Goal: Book appointment/travel/reservation

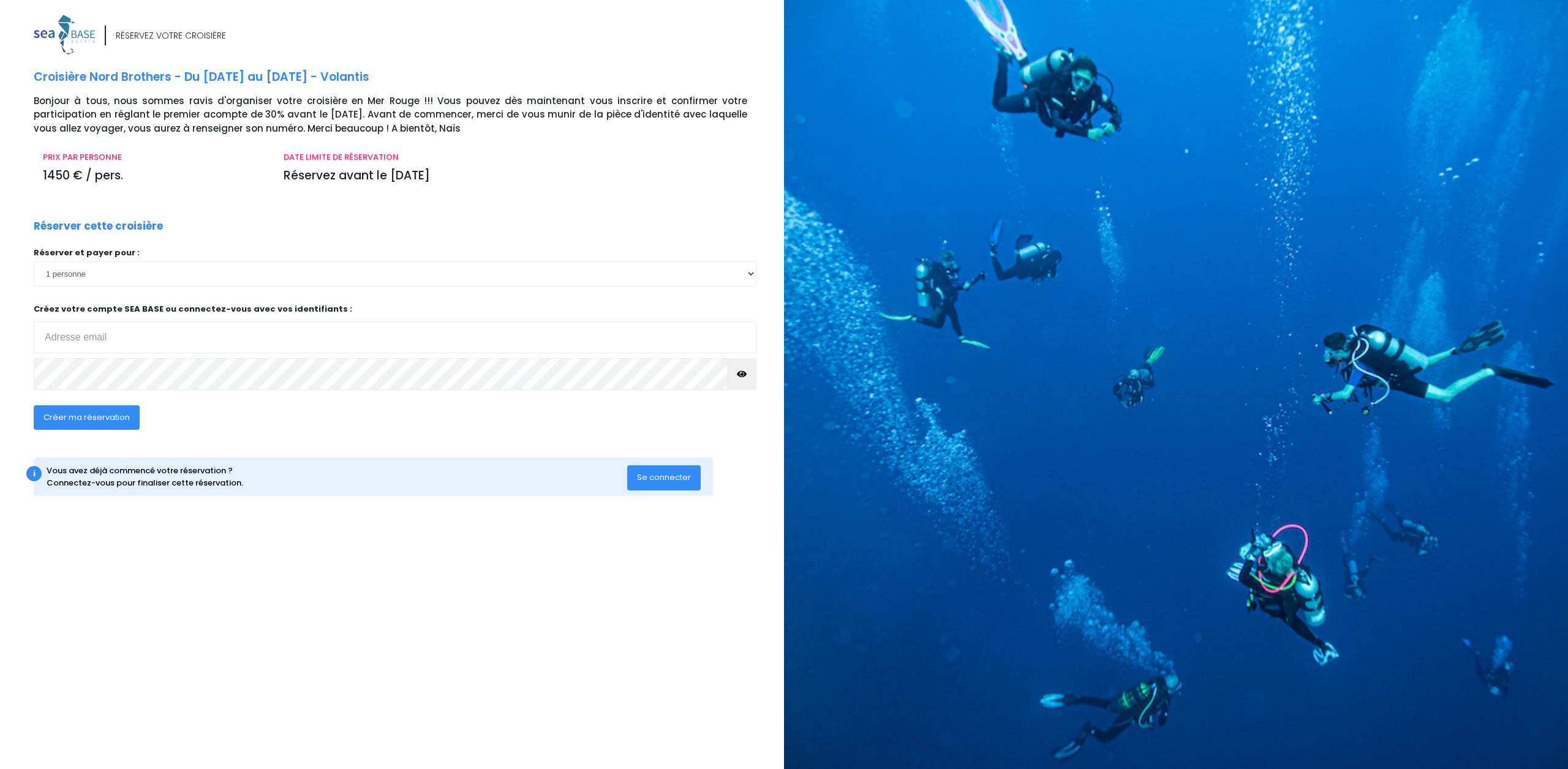
click at [119, 333] on input "email" at bounding box center [395, 337] width 723 height 32
type input "eleboeuf777@gmail.com"
click input "submit" at bounding box center [0, 0] width 0 height 0
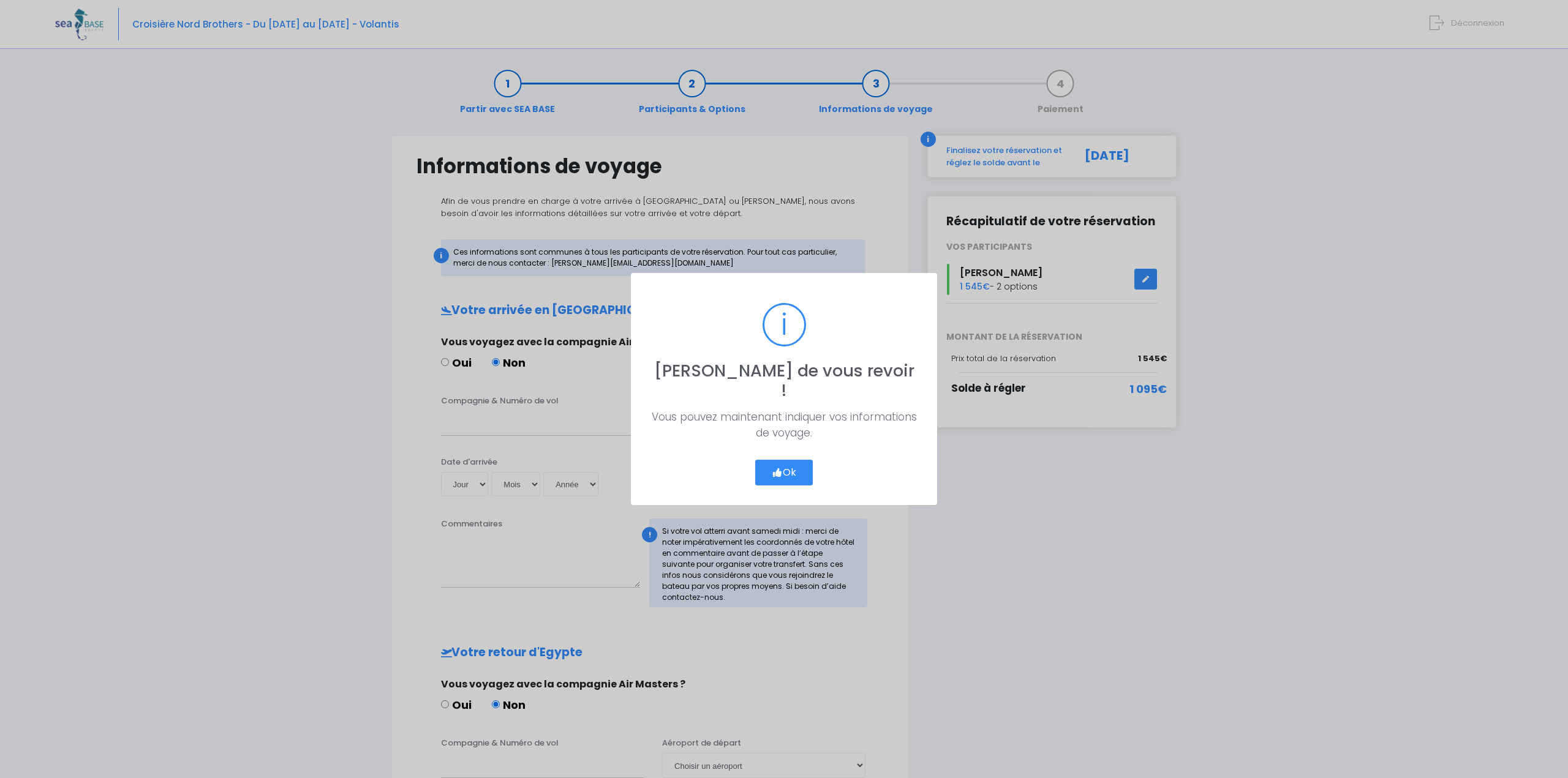
click at [777, 460] on button "Ok" at bounding box center [784, 473] width 58 height 26
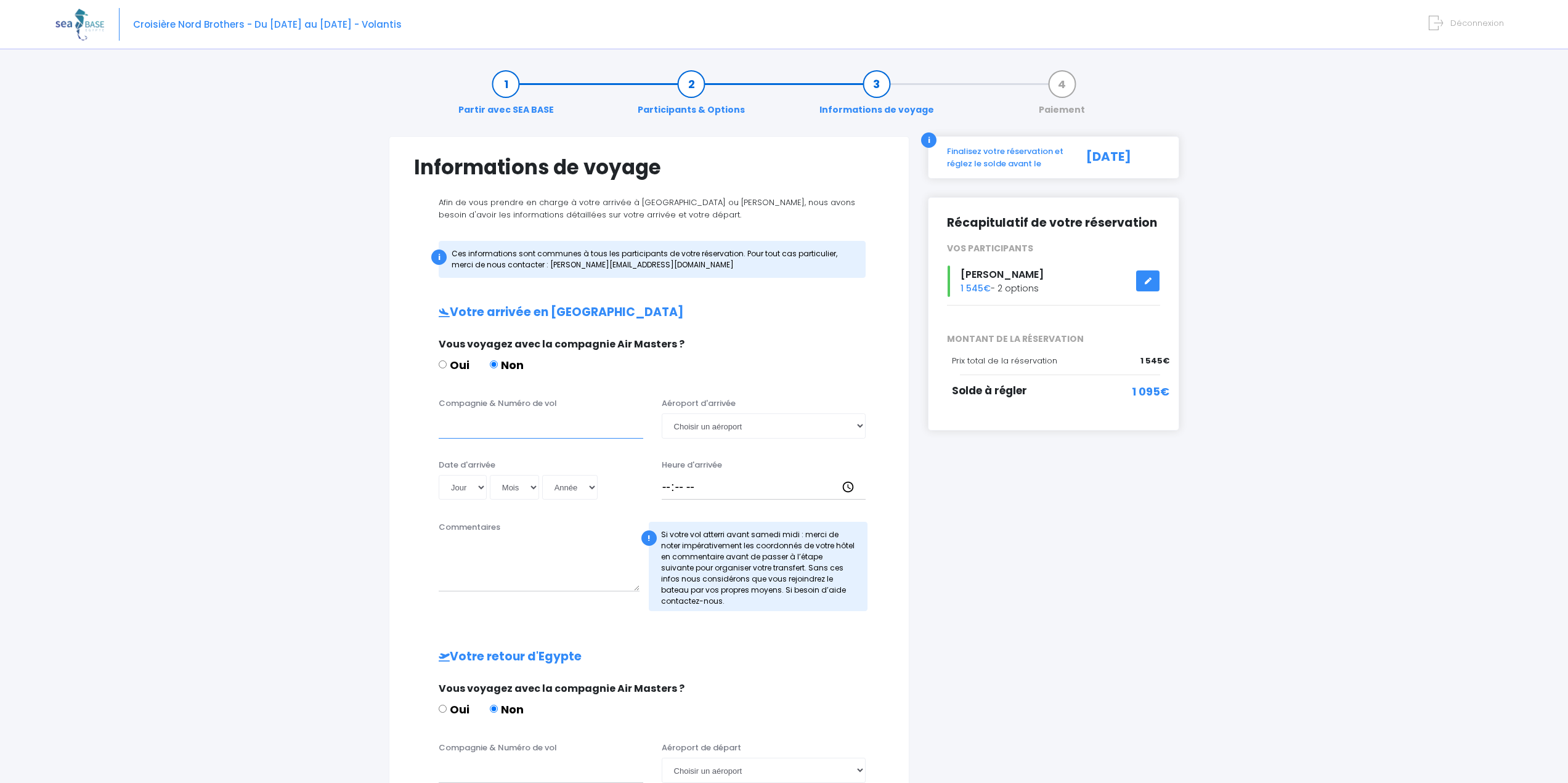
click at [466, 425] on input "Compagnie & Numéro de vol" at bounding box center [541, 426] width 205 height 25
click at [479, 434] on input "Compagnie & Numéro de vol" at bounding box center [541, 426] width 205 height 25
click at [713, 426] on select "Choisir un aéroport Hurghada Marsa Alam" at bounding box center [764, 426] width 205 height 25
select select "Hurghada"
click at [662, 414] on select "Choisir un aéroport Hurghada Marsa Alam" at bounding box center [764, 426] width 205 height 25
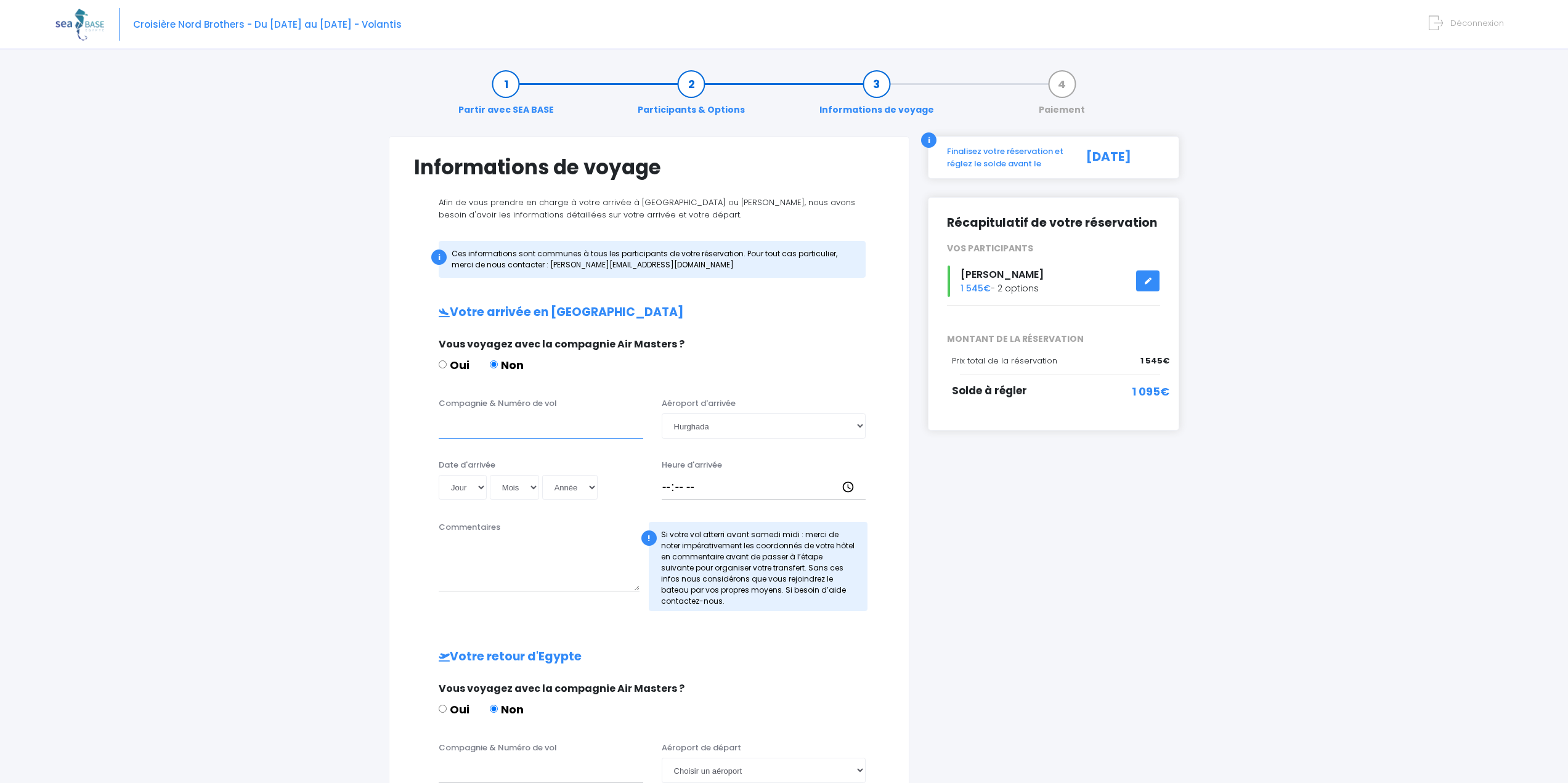
click at [510, 430] on input "Compagnie & Numéro de vol" at bounding box center [541, 426] width 205 height 25
type input "Transavia TO 4340"
click at [484, 487] on select "Jour 01 02 03 04 05 06 07 08 09 10 11 12 13 14 15 16 17 18 19 20 21 22 23 24 25…" at bounding box center [463, 487] width 48 height 25
select select "30"
click at [438, 475] on select "Jour 01 02 03 04 05 06 07 08 09 10 11 12 13 14 15 16 17 18 19 20 21 22 23 24 25…" at bounding box center [463, 487] width 48 height 25
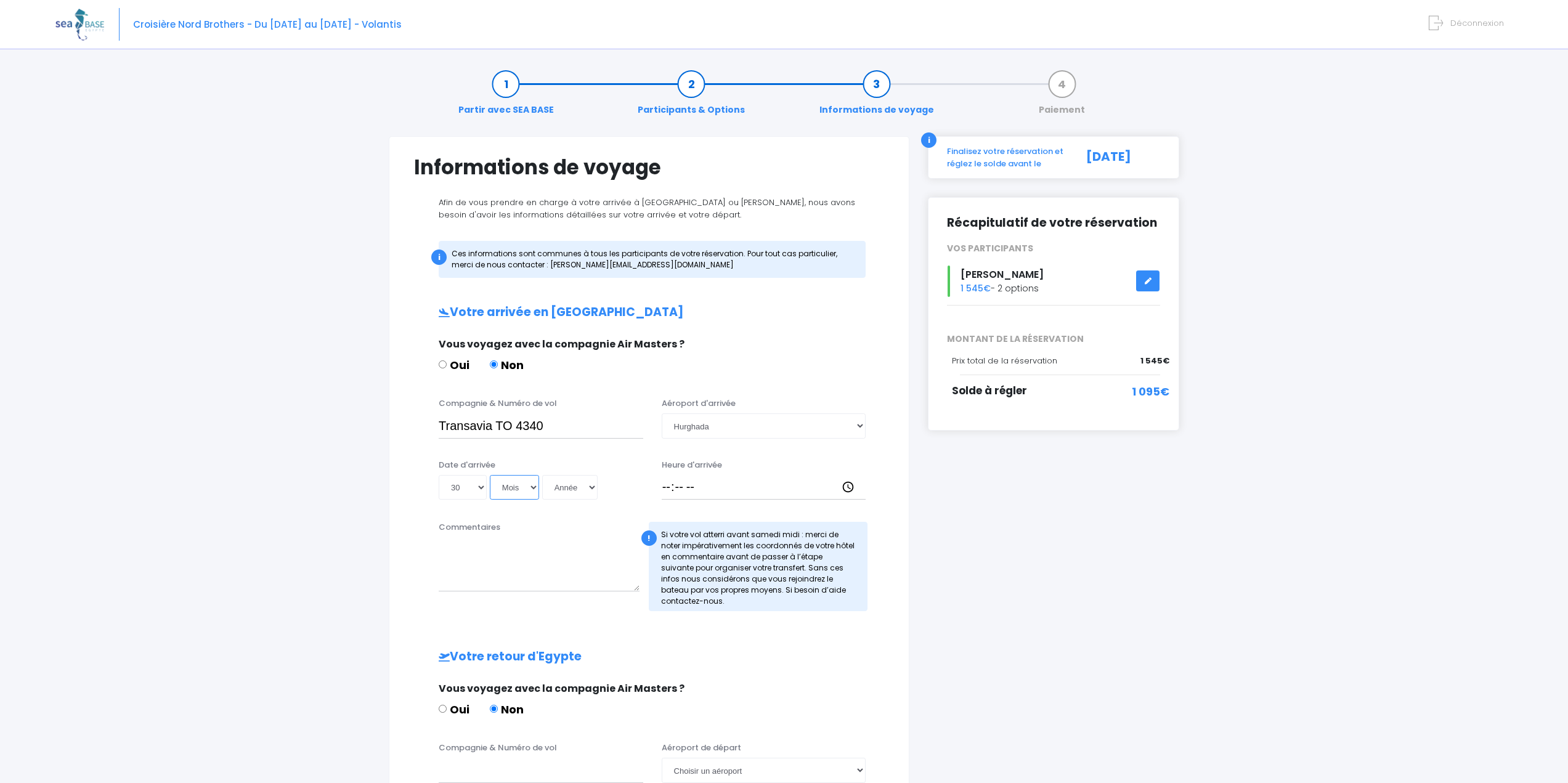
click at [523, 484] on select "Mois 01 02 03 04 05 06 07 08 09 10 11 12" at bounding box center [515, 487] width 50 height 25
select select "05"
click at [490, 475] on select "Mois 01 02 03 04 05 06 07 08 09 10 11 12" at bounding box center [515, 487] width 50 height 25
click at [590, 490] on select "Année 2045 2044 2043 2042 2041 2040 2039 2038 2037 2036 2035 2034 2033 2032 203…" at bounding box center [570, 487] width 55 height 25
select select "2026"
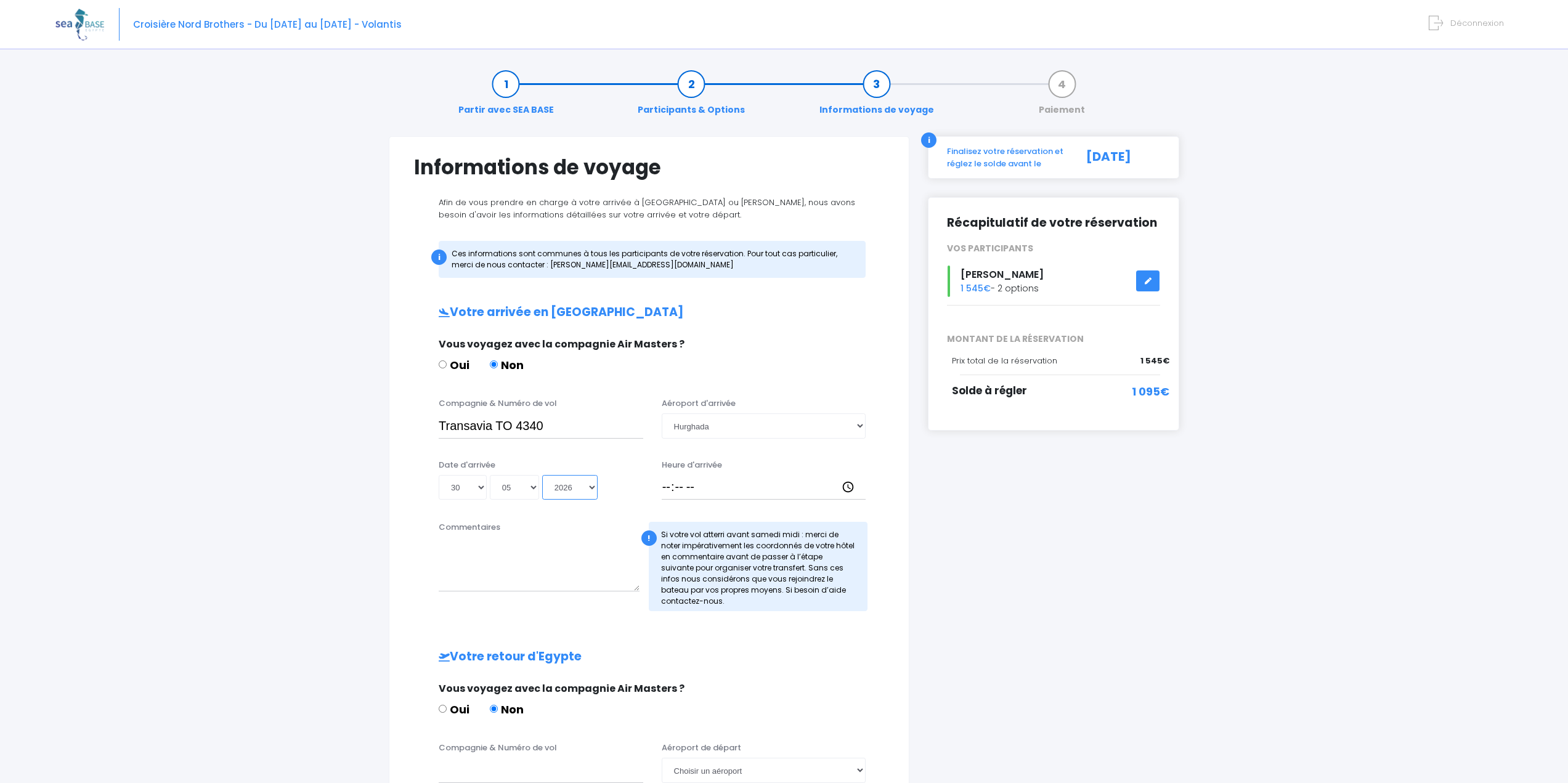
click at [542, 475] on select "Année 2045 2044 2043 2042 2041 2040 2039 2038 2037 2036 2035 2034 2033 2032 203…" at bounding box center [570, 487] width 55 height 25
type input "[DATE]"
click at [662, 485] on input "Heure d'arrivée" at bounding box center [764, 487] width 205 height 25
type input "16:15"
click at [522, 564] on textarea "Commentaires" at bounding box center [539, 564] width 201 height 54
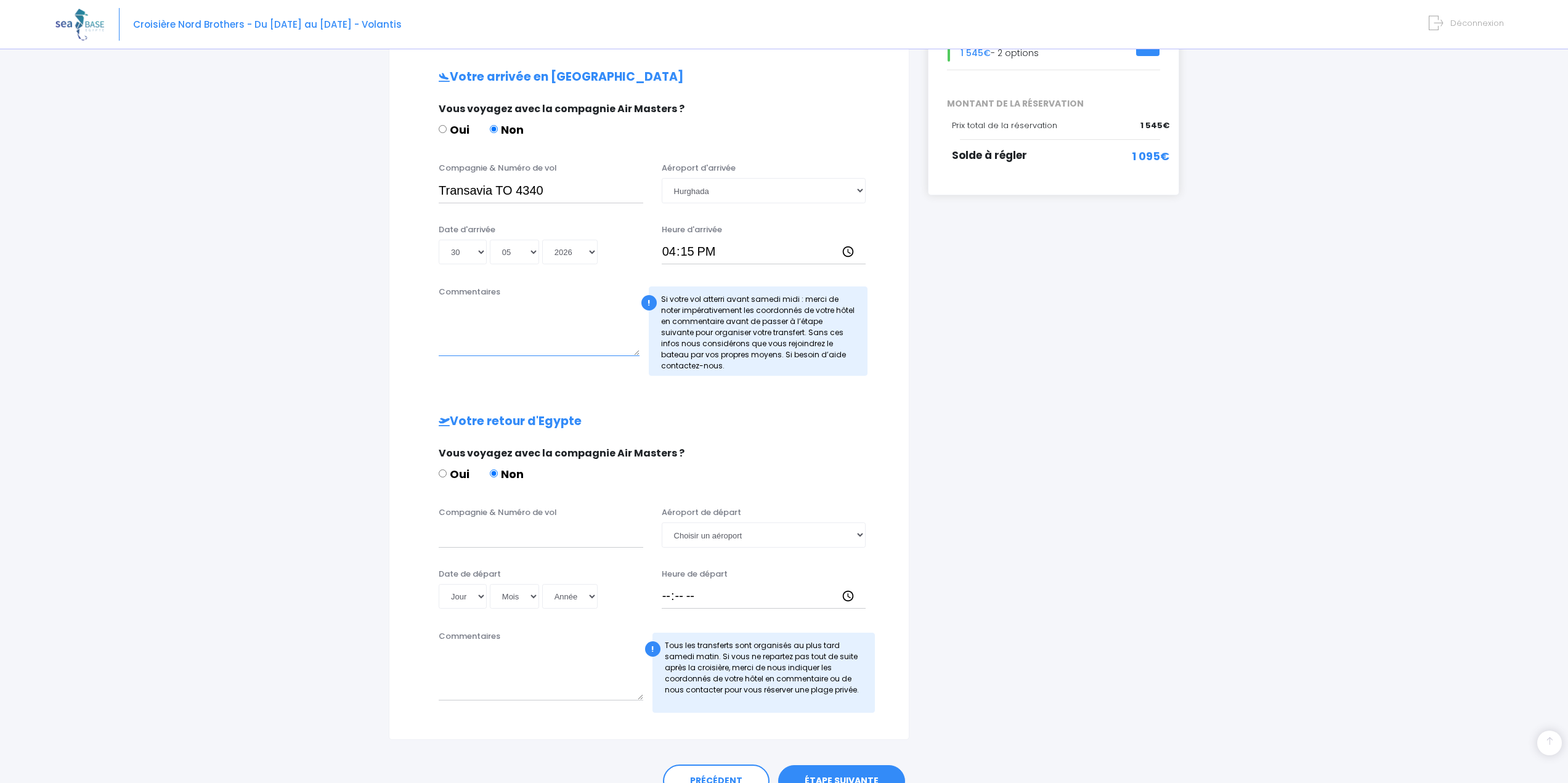
scroll to position [247, 0]
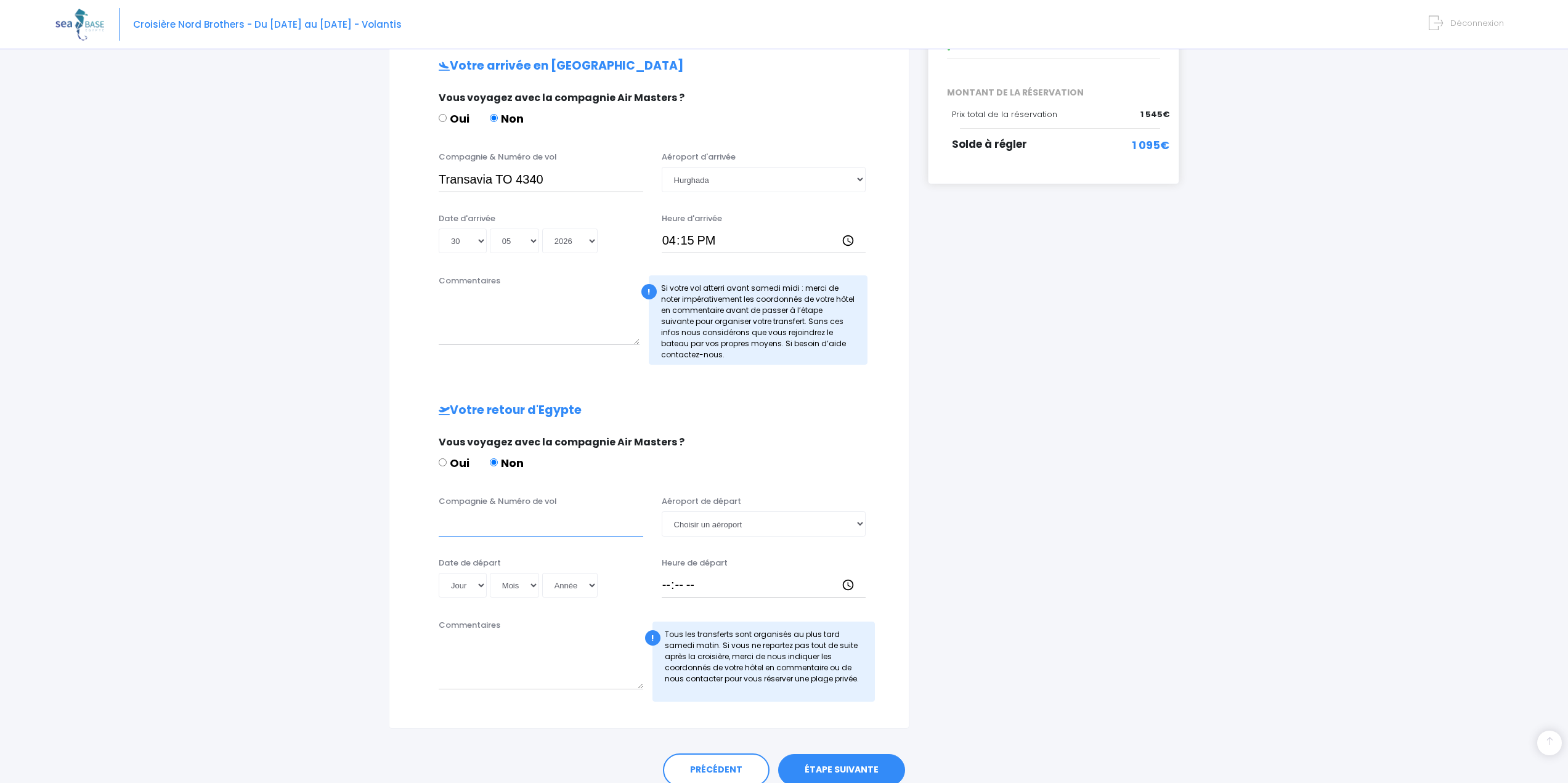
click at [452, 525] on input "Compagnie & Numéro de vol" at bounding box center [541, 524] width 205 height 25
type input "T"
click at [499, 525] on input "Transavia 4341" at bounding box center [541, 524] width 205 height 25
type input "Transavia TO 4341"
click at [691, 526] on select "Choisir un aéroport Hurghada Marsa Alam" at bounding box center [764, 524] width 205 height 25
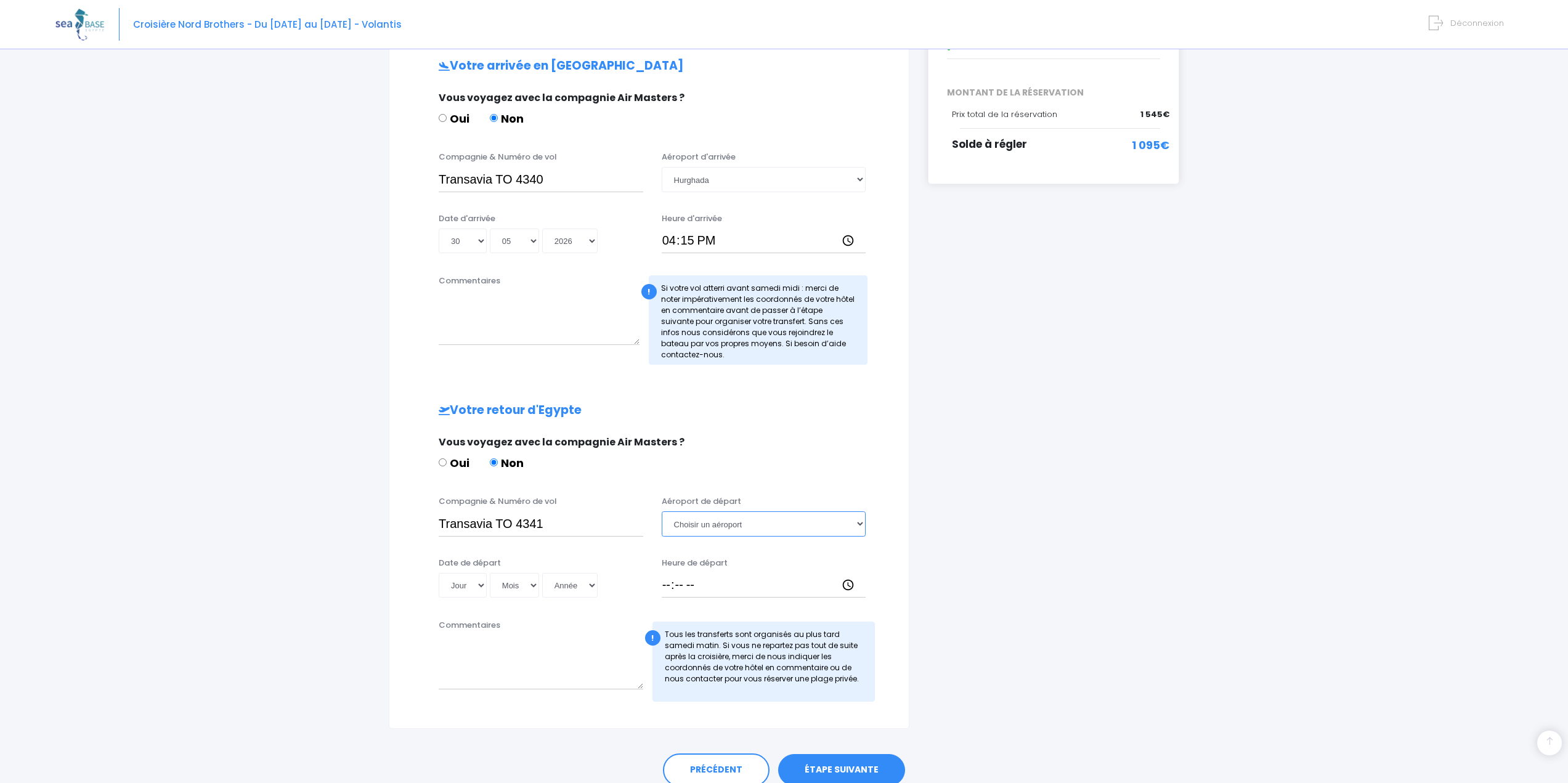
select select "Hurghada"
click at [662, 512] on select "Choisir un aéroport Hurghada Marsa Alam" at bounding box center [764, 524] width 205 height 25
click at [469, 582] on select "Jour 01 02 03 04 05 06 07 08 09 10 11 12 13 14 15 16 17 18 19 20 21 22 23 24 25…" at bounding box center [463, 585] width 48 height 25
select select "06"
click at [438, 573] on select "Jour 01 02 03 04 05 06 07 08 09 10 11 12 13 14 15 16 17 18 19 20 21 22 23 24 25…" at bounding box center [463, 585] width 48 height 25
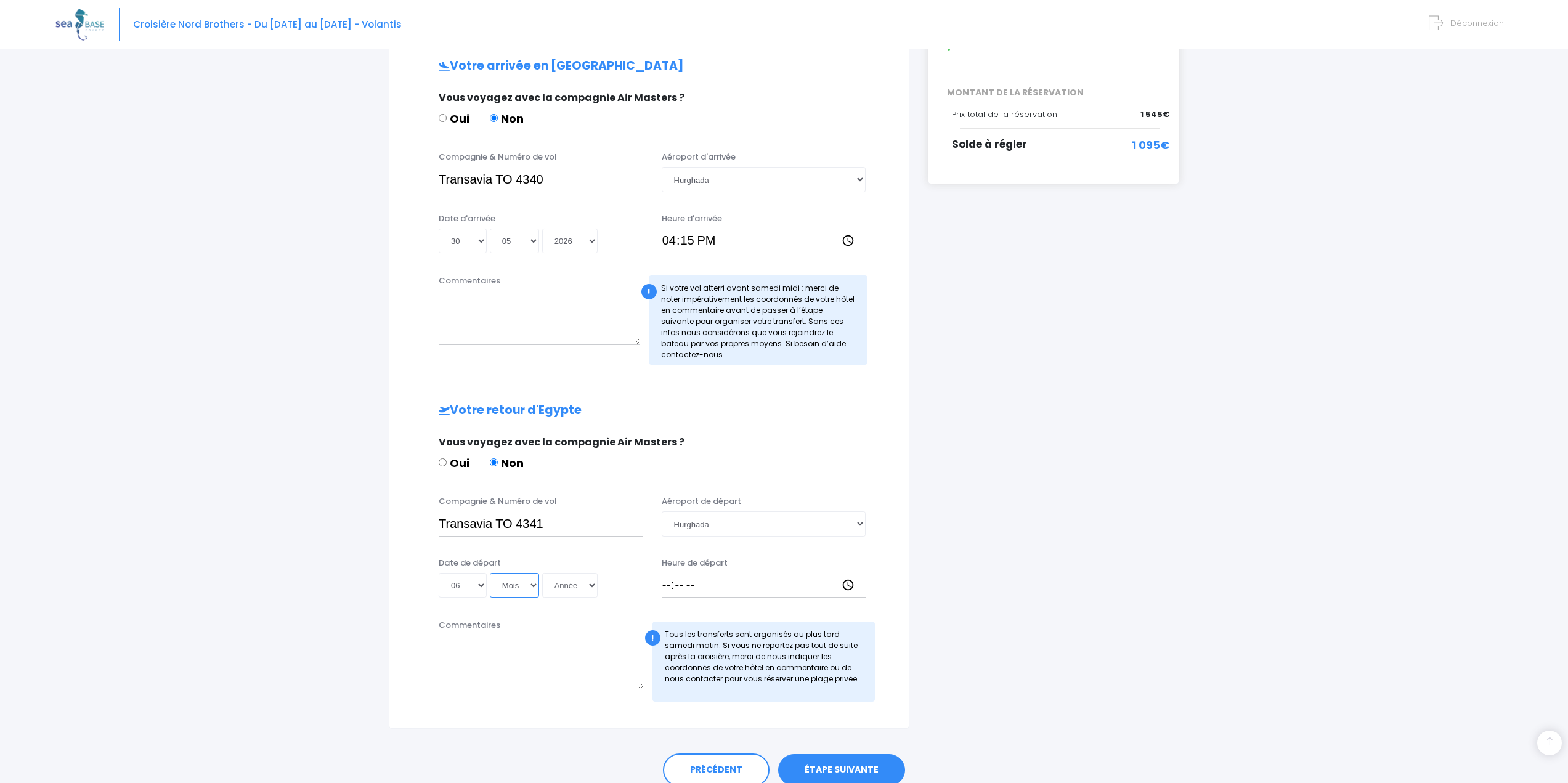
click at [526, 583] on select "Mois 01 02 03 04 05 06 07 08 09 10 11 12" at bounding box center [515, 585] width 50 height 25
select select "06"
click at [490, 573] on select "Mois 01 02 03 04 05 06 07 08 09 10 11 12" at bounding box center [515, 585] width 50 height 25
click at [564, 581] on select "Année 2045 2044 2043 2042 2041 2040 2039 2038 2037 2036 2035 2034 2033 2032 203…" at bounding box center [570, 585] width 55 height 25
select select "2026"
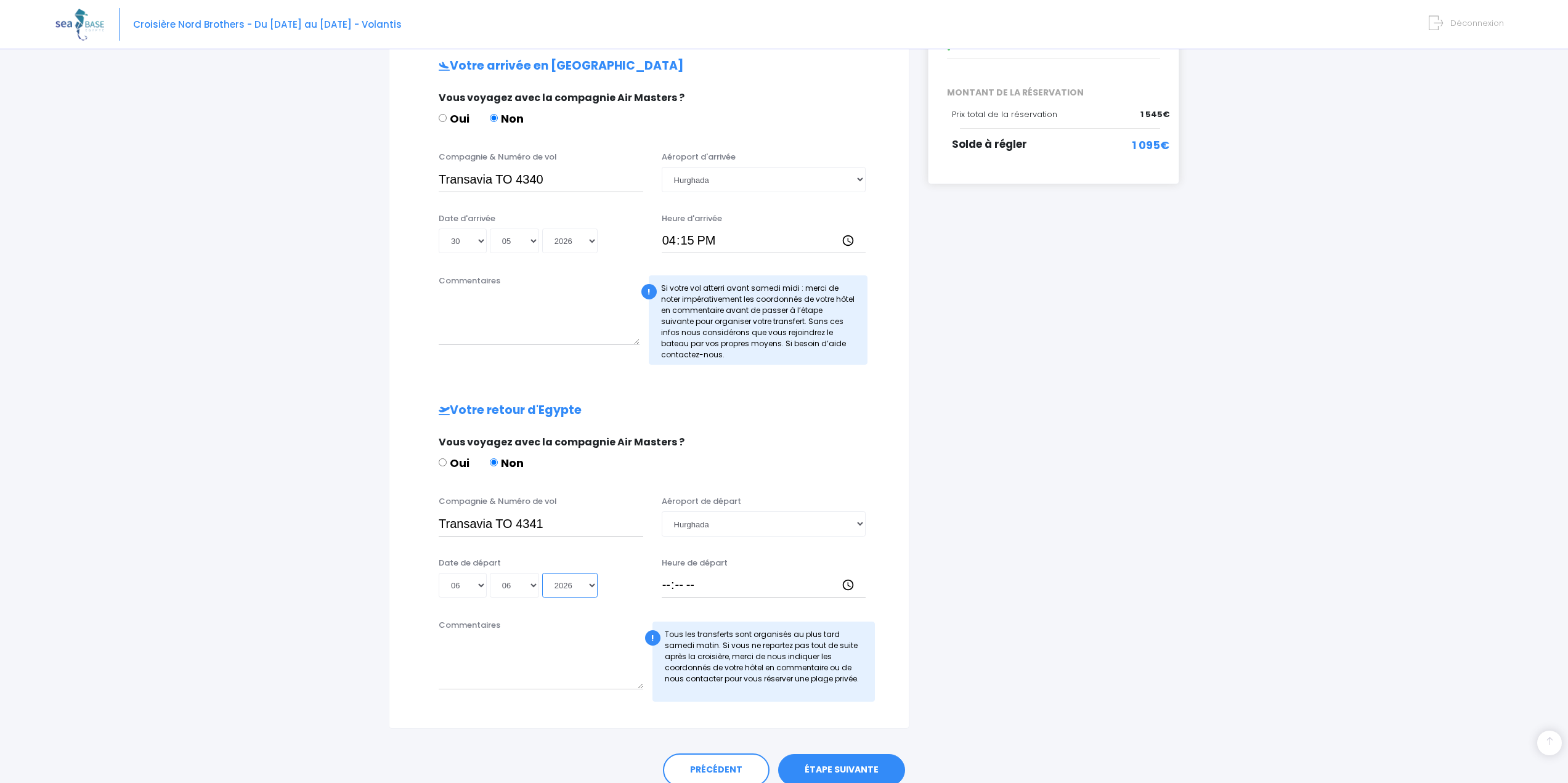
click at [542, 573] on select "Année 2045 2044 2043 2042 2041 2040 2039 2038 2037 2036 2035 2034 2033 2032 203…" at bounding box center [570, 585] width 55 height 25
type input "2026-06-06"
click at [662, 580] on input "Heure de départ" at bounding box center [764, 585] width 205 height 25
type input "17:15"
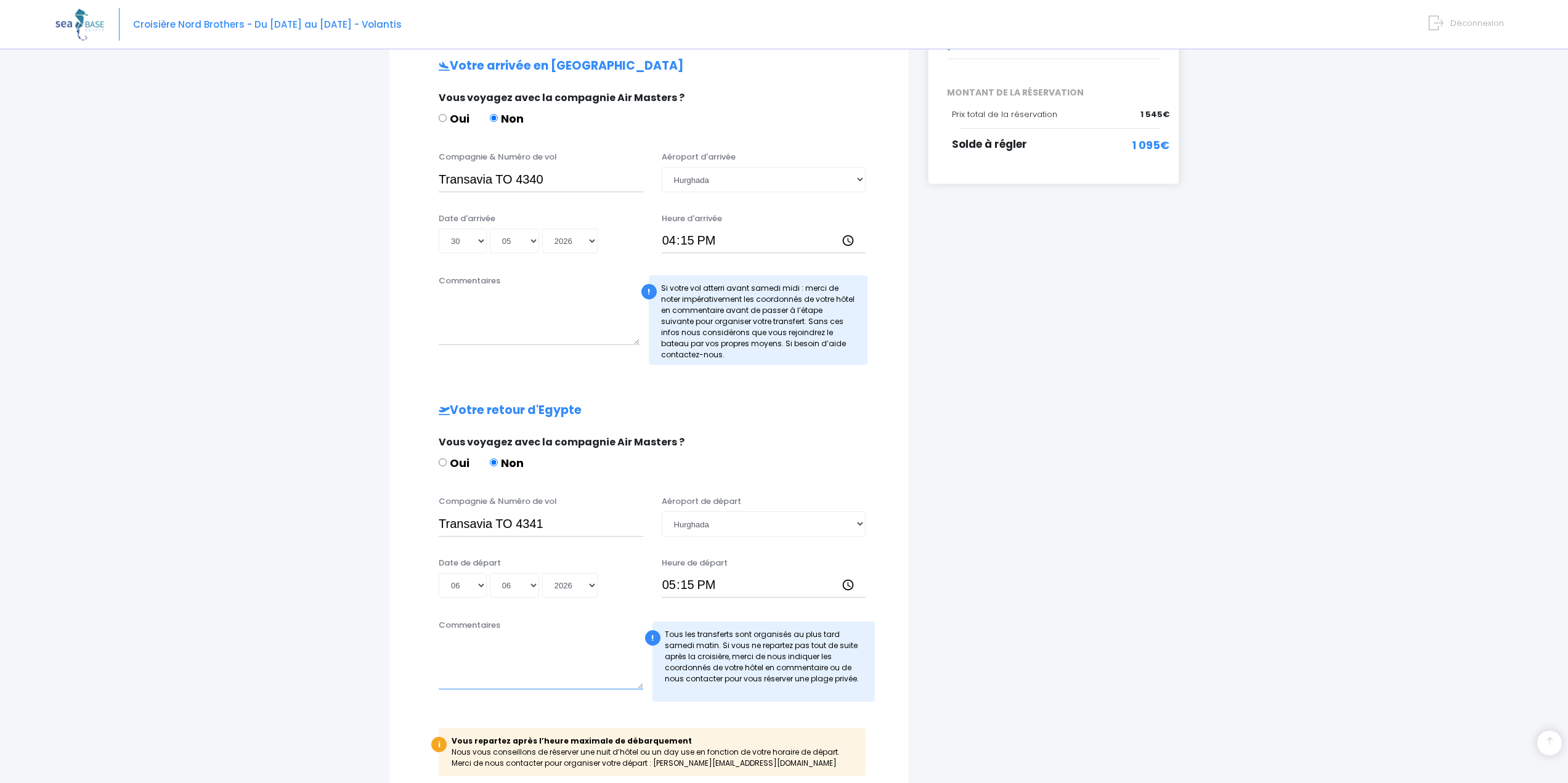
click at [480, 658] on textarea "Commentaires" at bounding box center [541, 662] width 205 height 54
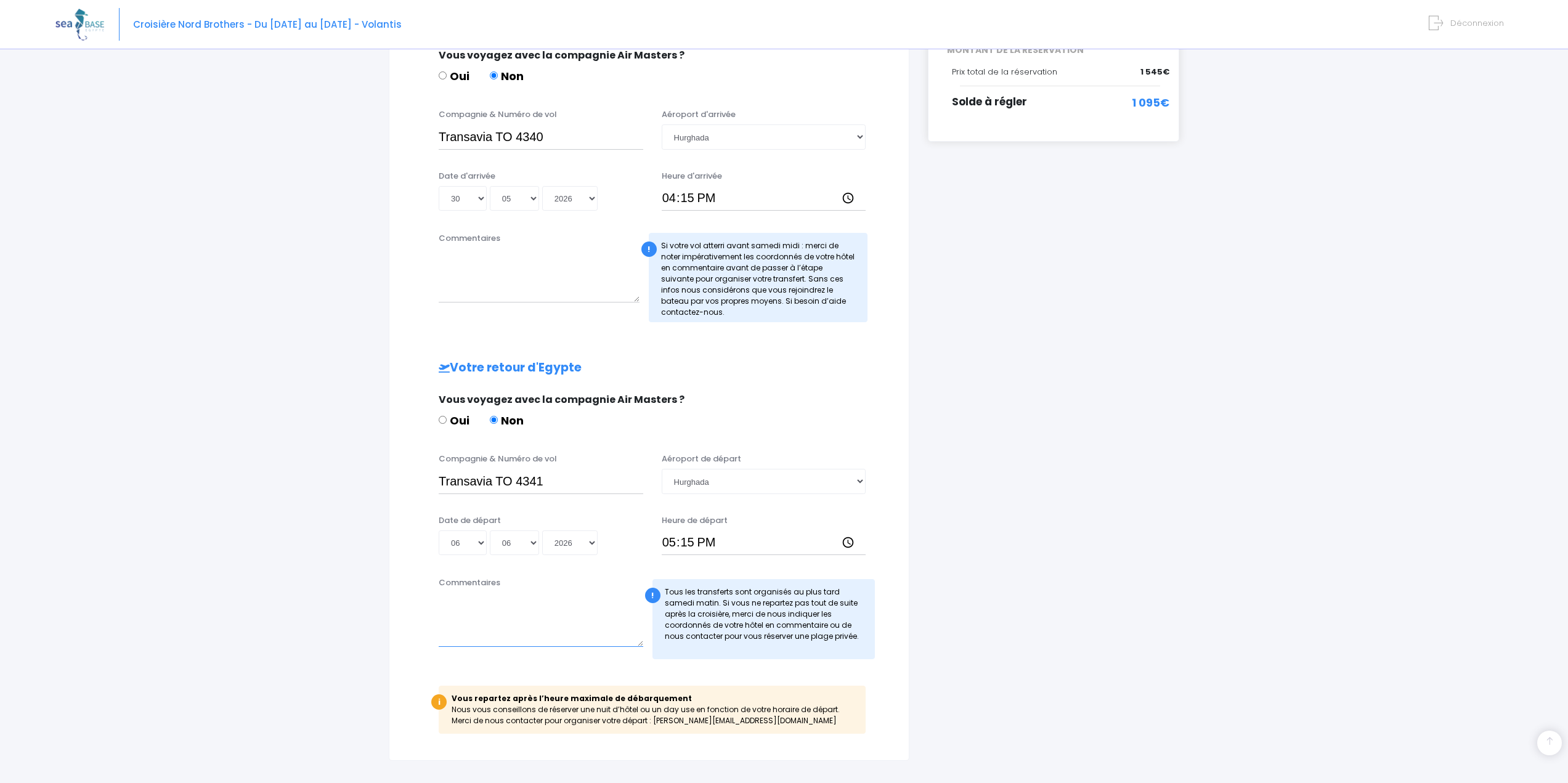
scroll to position [370, 0]
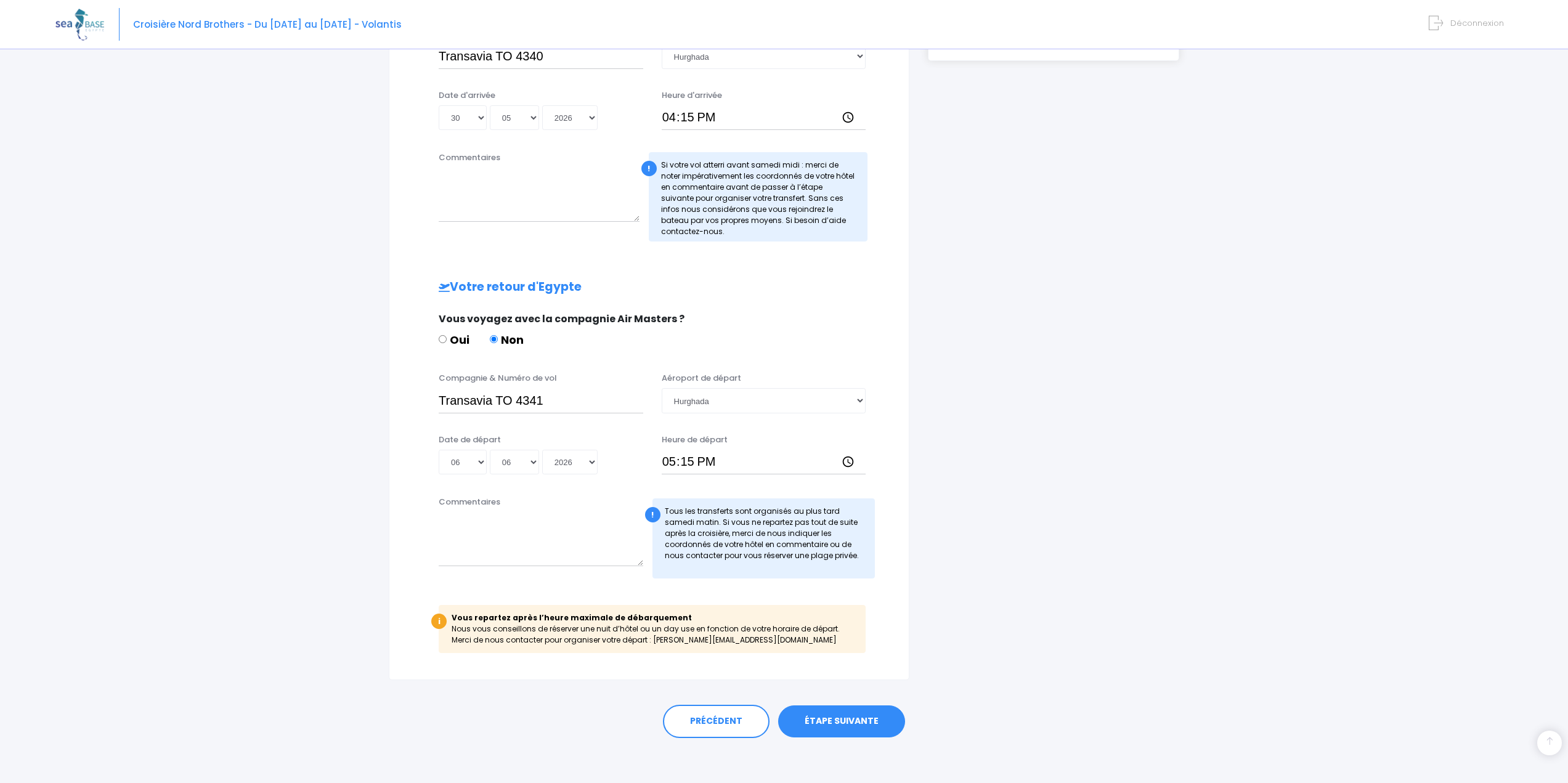
click at [861, 723] on link "ÉTAPE SUIVANTE" at bounding box center [842, 721] width 127 height 32
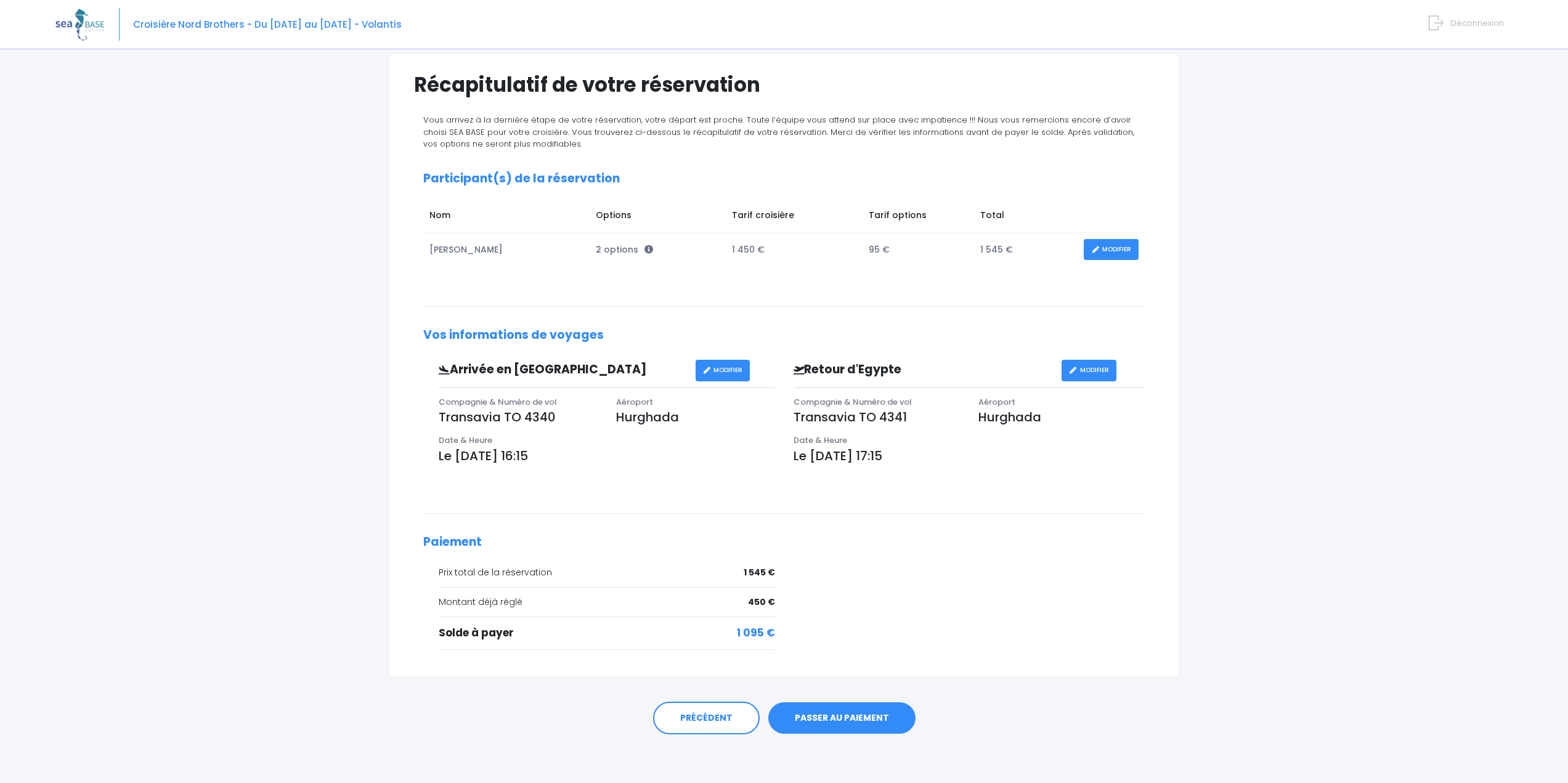
scroll to position [83, 0]
click at [1107, 245] on link "MODIFIER" at bounding box center [1111, 249] width 55 height 22
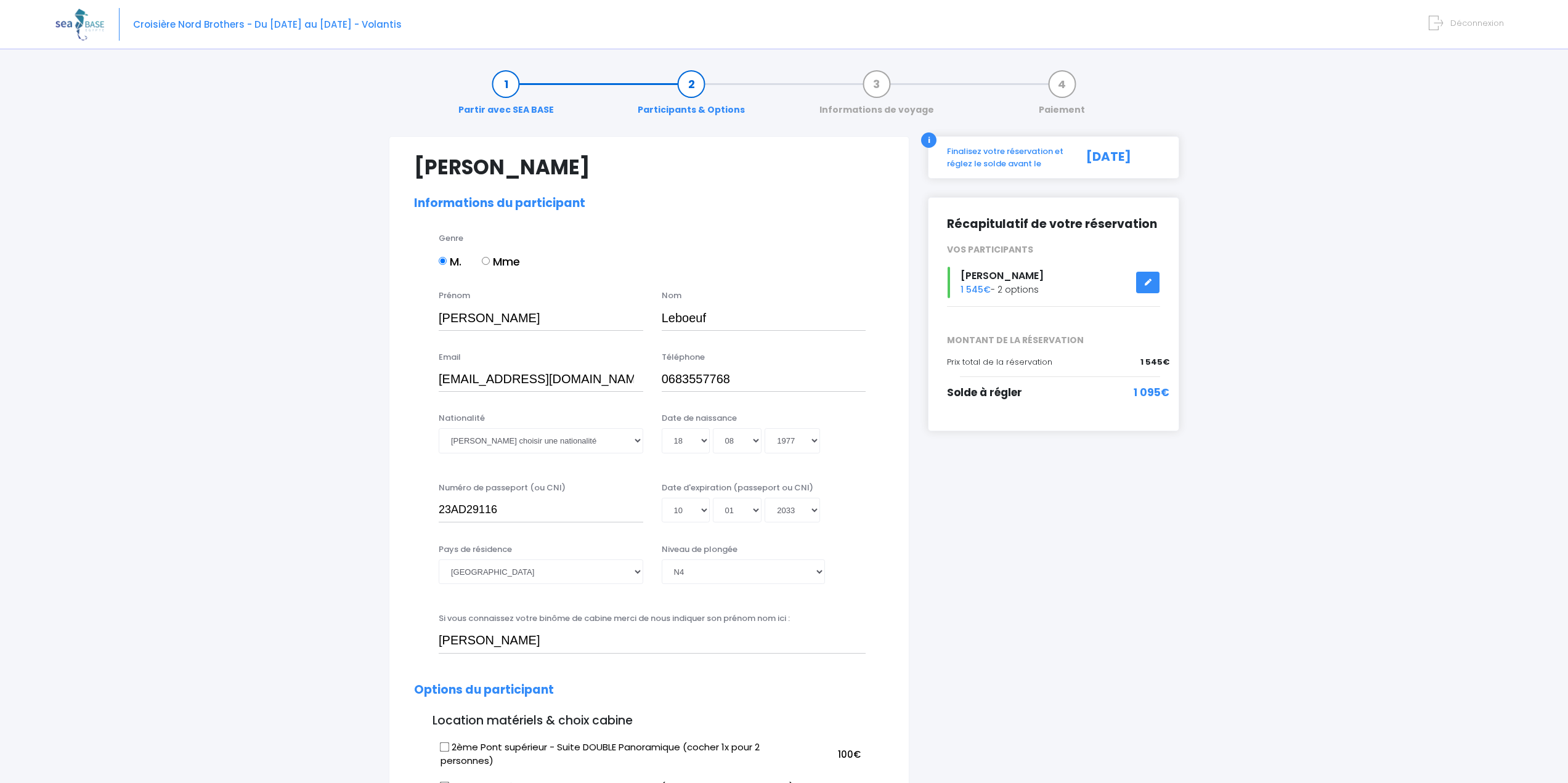
select select "N4"
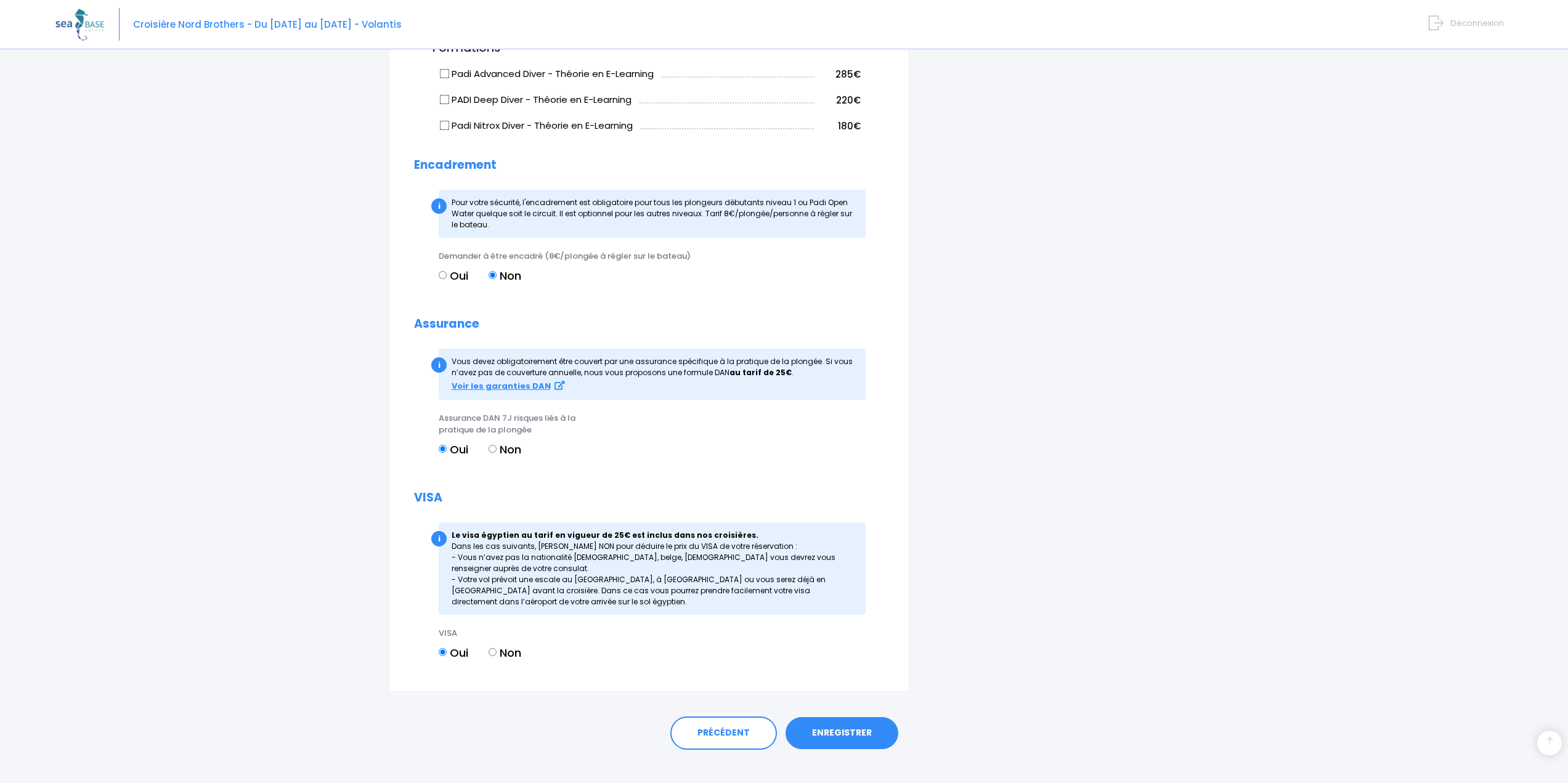
scroll to position [1158, 0]
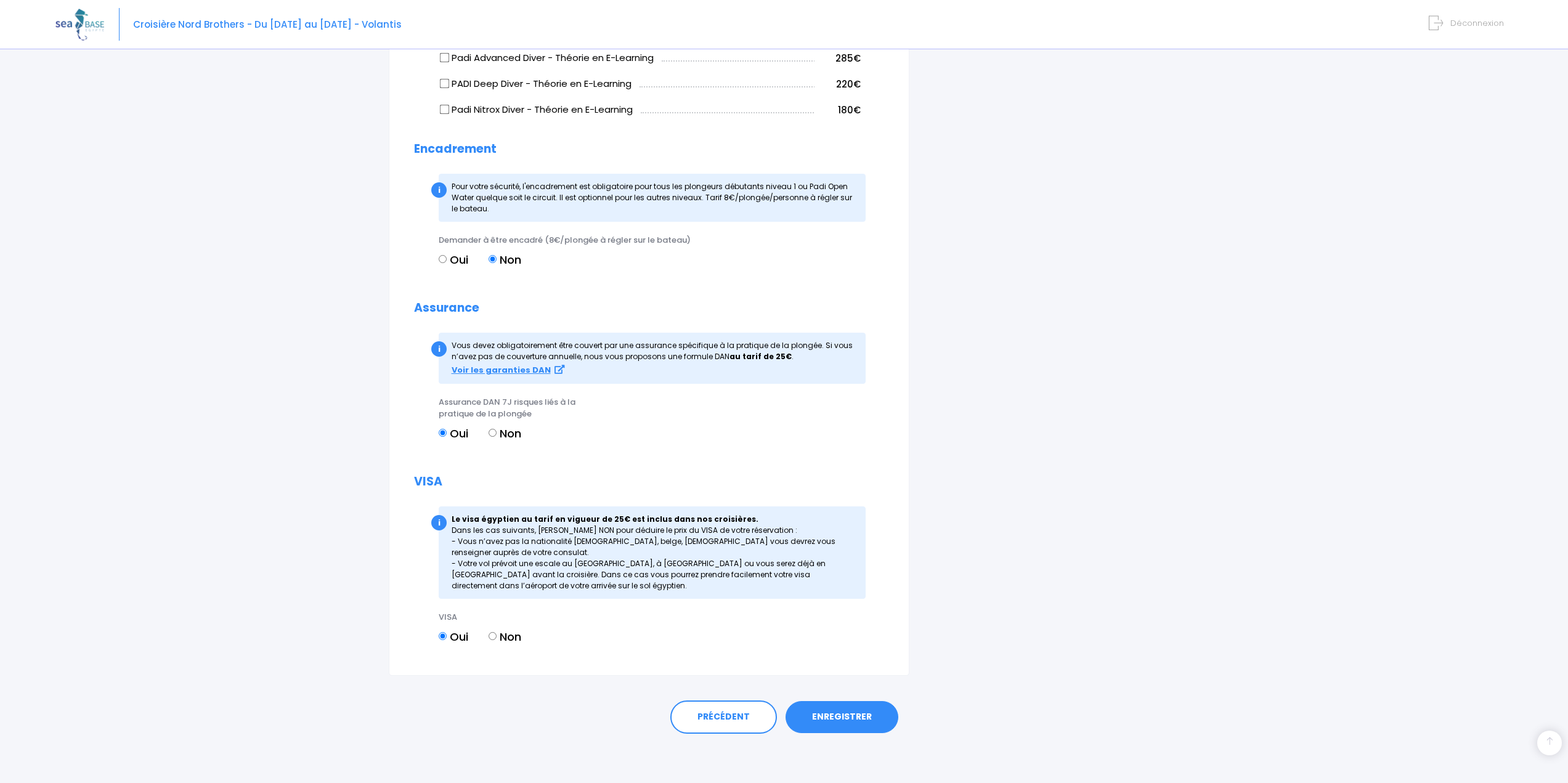
click at [497, 430] on input "Non" at bounding box center [493, 433] width 8 height 8
radio input "true"
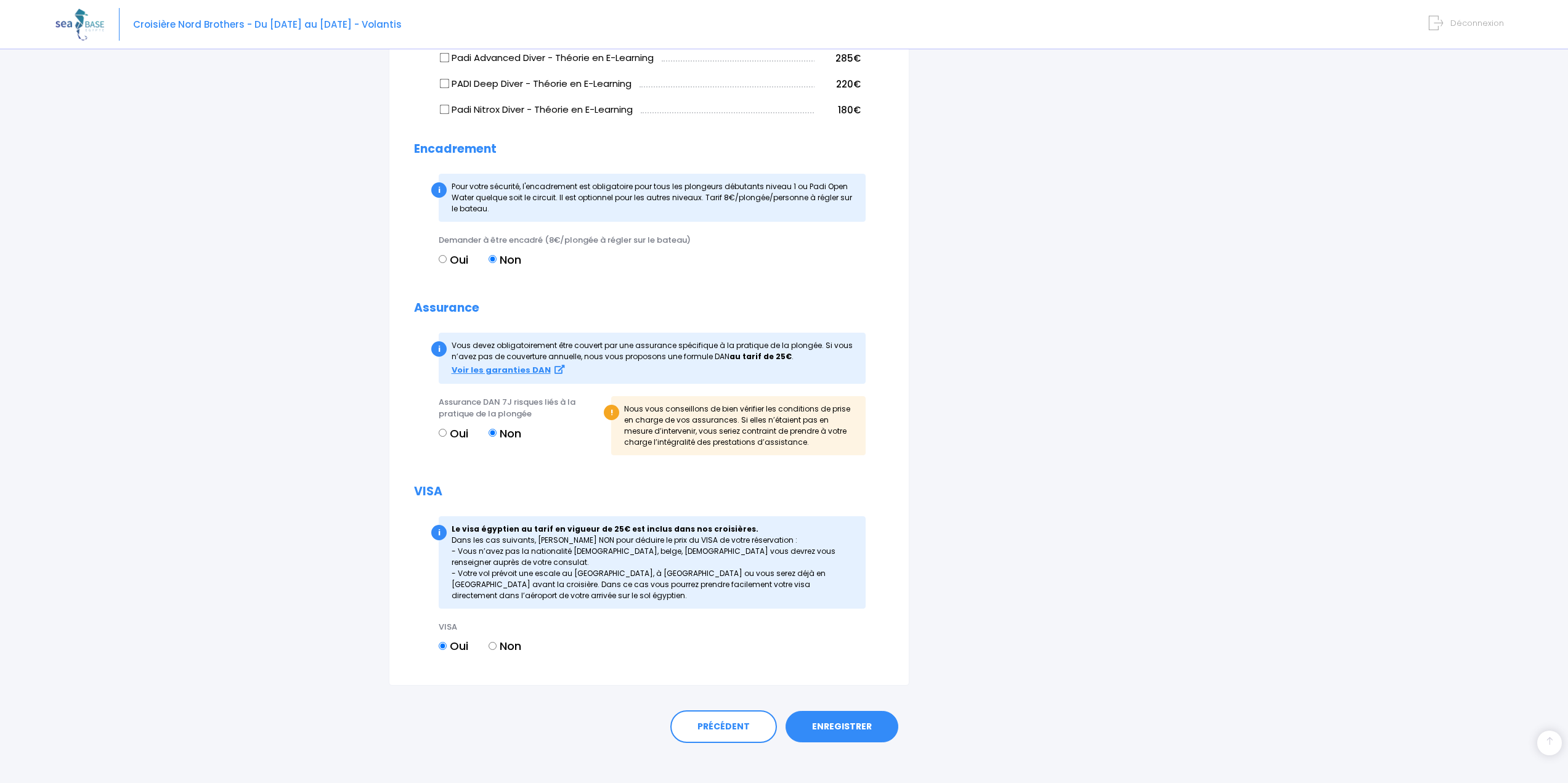
click at [846, 726] on link "ENREGISTRER" at bounding box center [842, 727] width 113 height 32
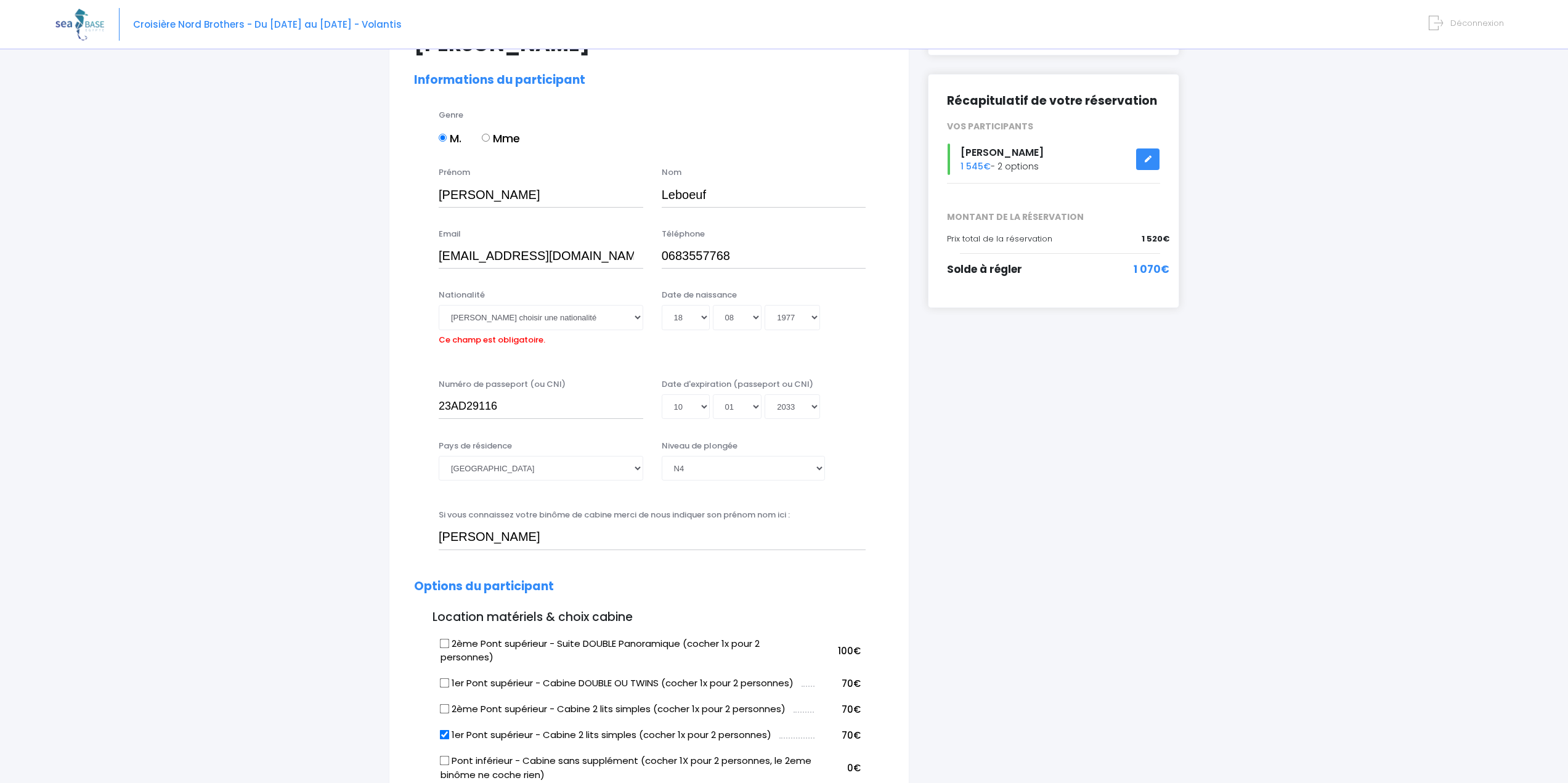
scroll to position [0, 0]
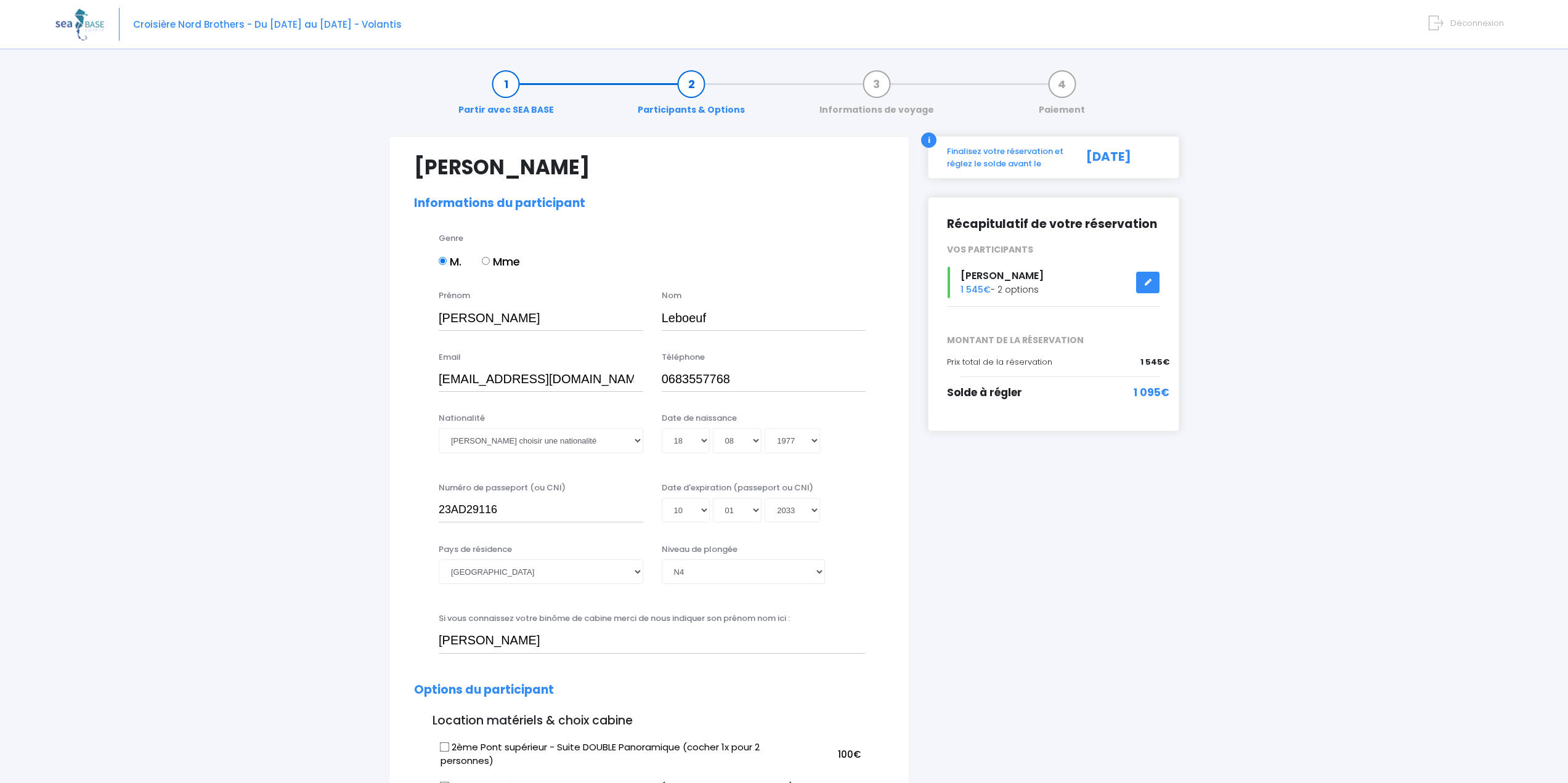
select select "N4"
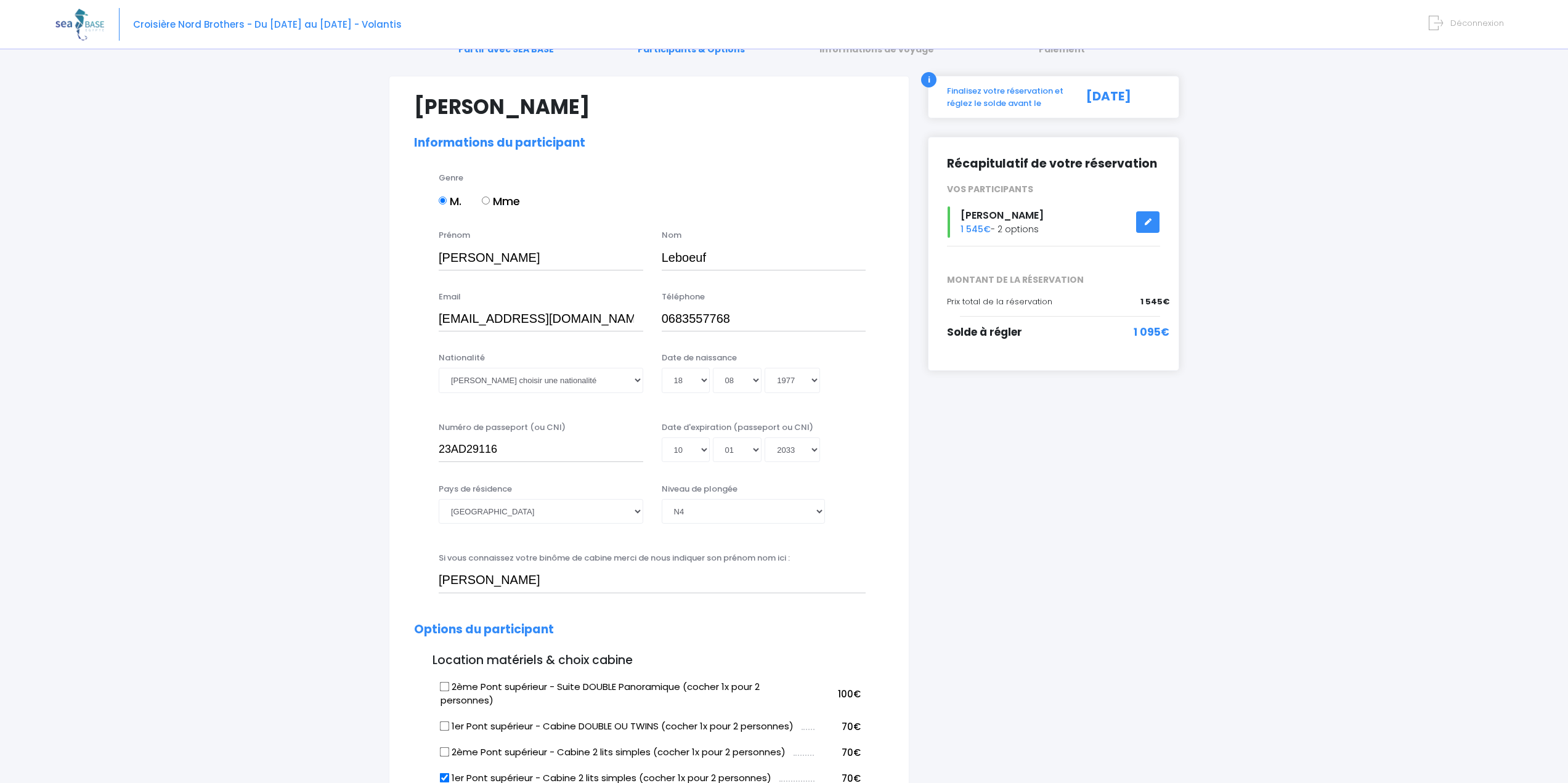
scroll to position [61, 0]
click at [1146, 221] on icon at bounding box center [1148, 221] width 8 height 0
click at [574, 371] on select "Veuillez choisir une nationalité [DEMOGRAPHIC_DATA] Algerienne Allemande [GEOGR…" at bounding box center [541, 379] width 205 height 25
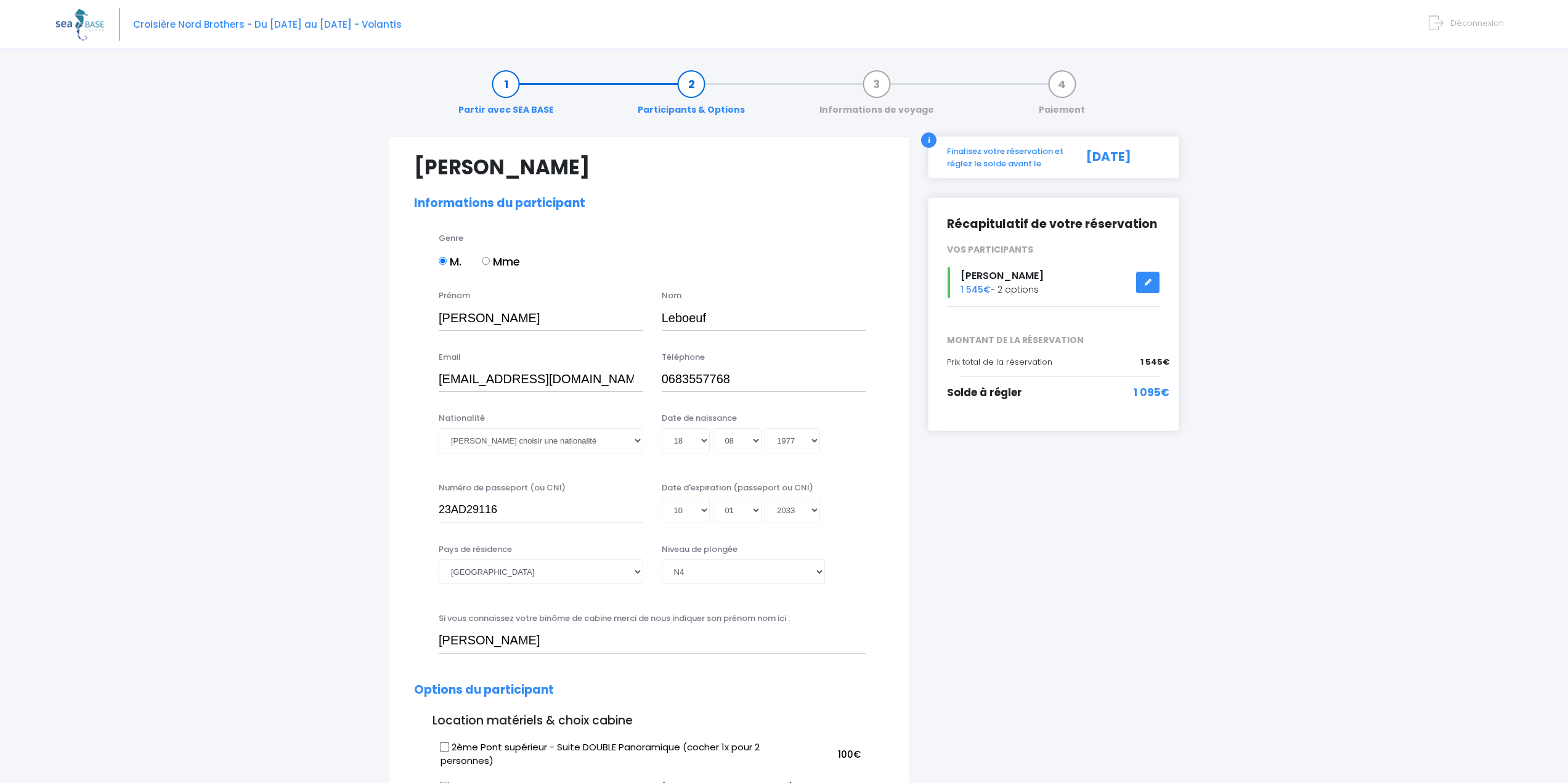
select select "N4"
click at [495, 446] on select "Veuillez choisir une nationalité Afghane Albanaise Algerienne Allemande America…" at bounding box center [541, 440] width 205 height 25
select select "Française"
click at [438, 428] on select "Veuillez choisir une nationalité Afghane Albanaise Algerienne Allemande America…" at bounding box center [541, 440] width 205 height 25
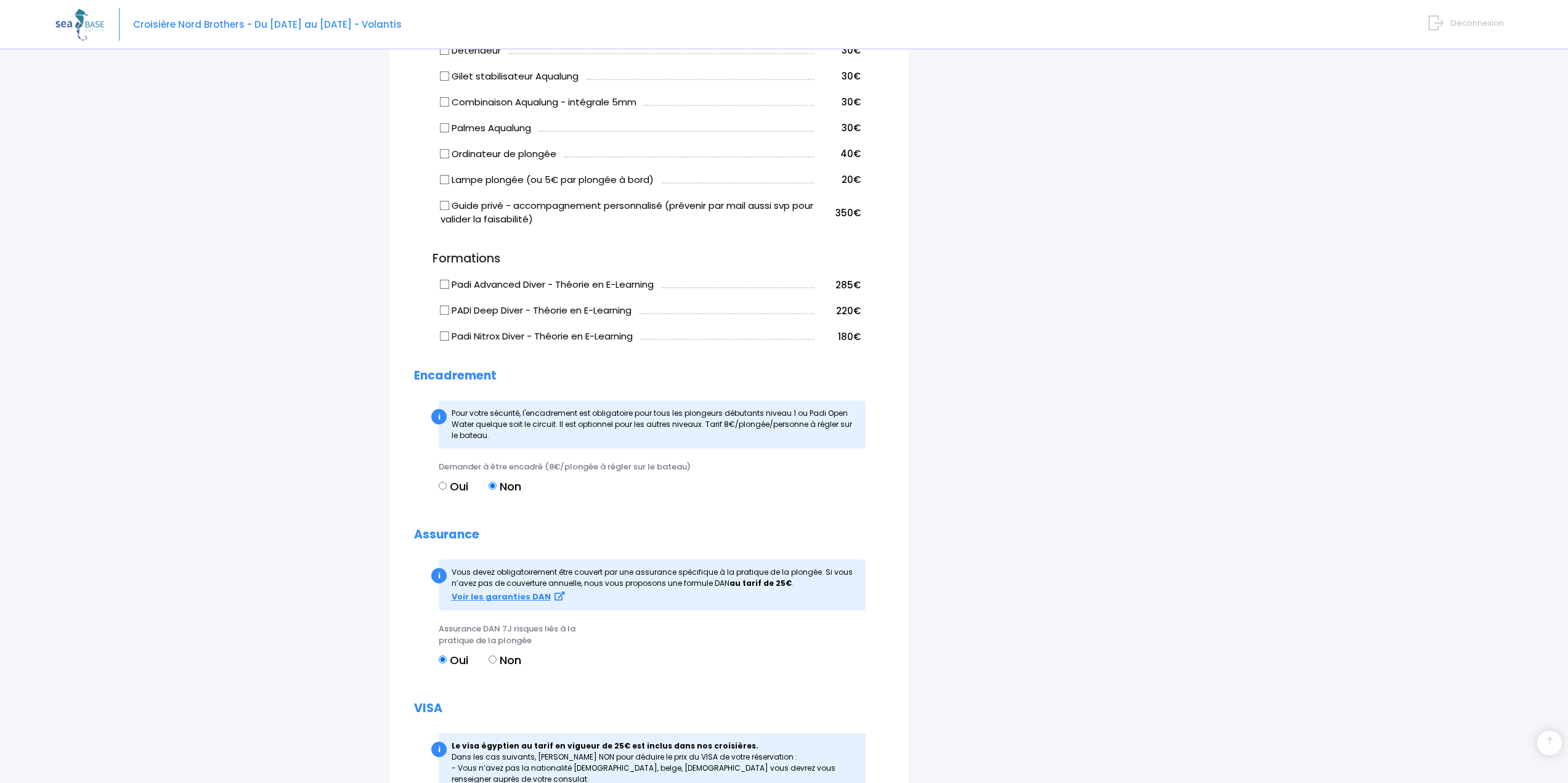
scroll to position [986, 0]
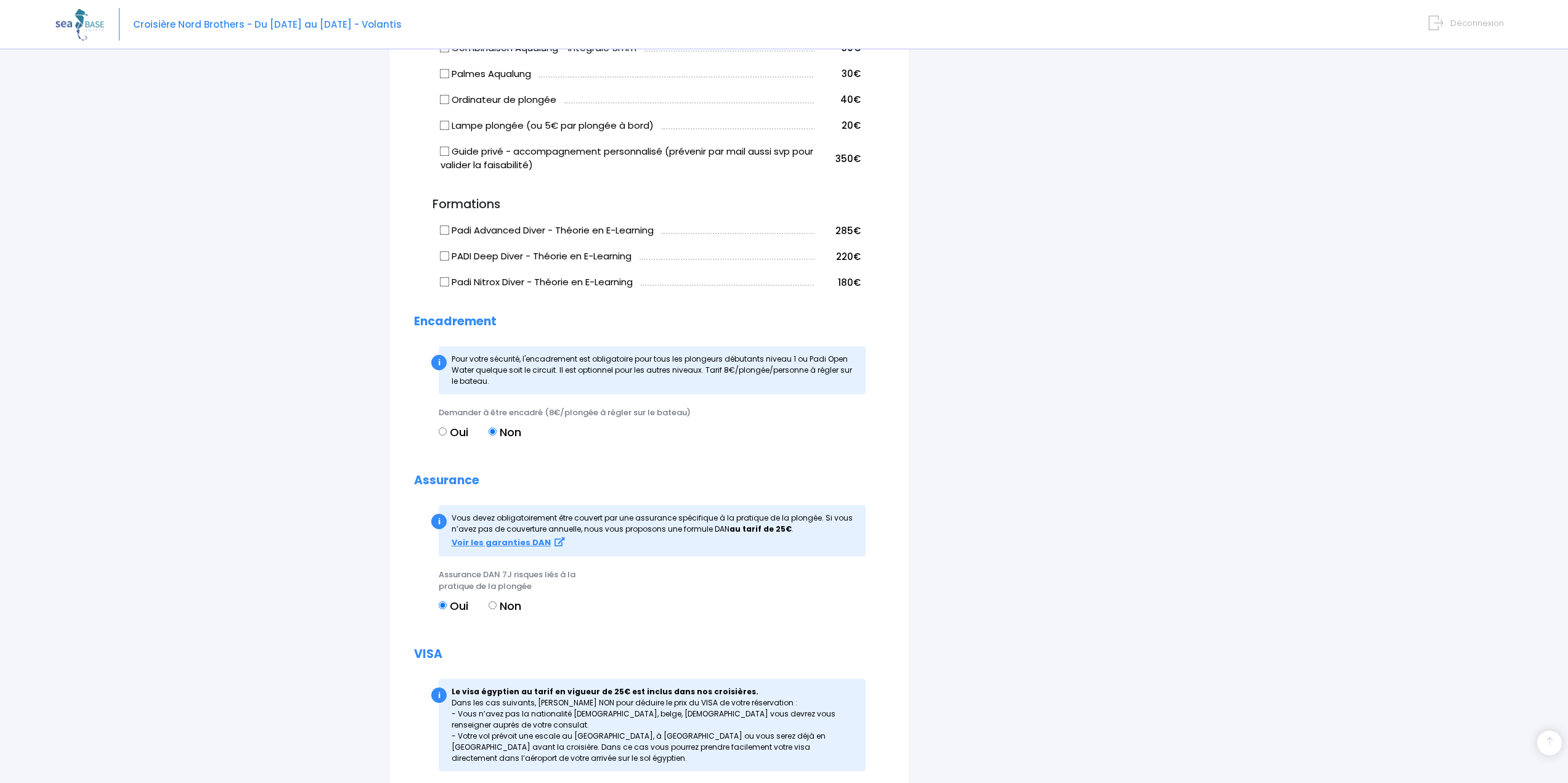
click at [499, 603] on label "Non" at bounding box center [505, 606] width 33 height 16
click at [497, 603] on input "Non" at bounding box center [493, 606] width 8 height 8
radio input "true"
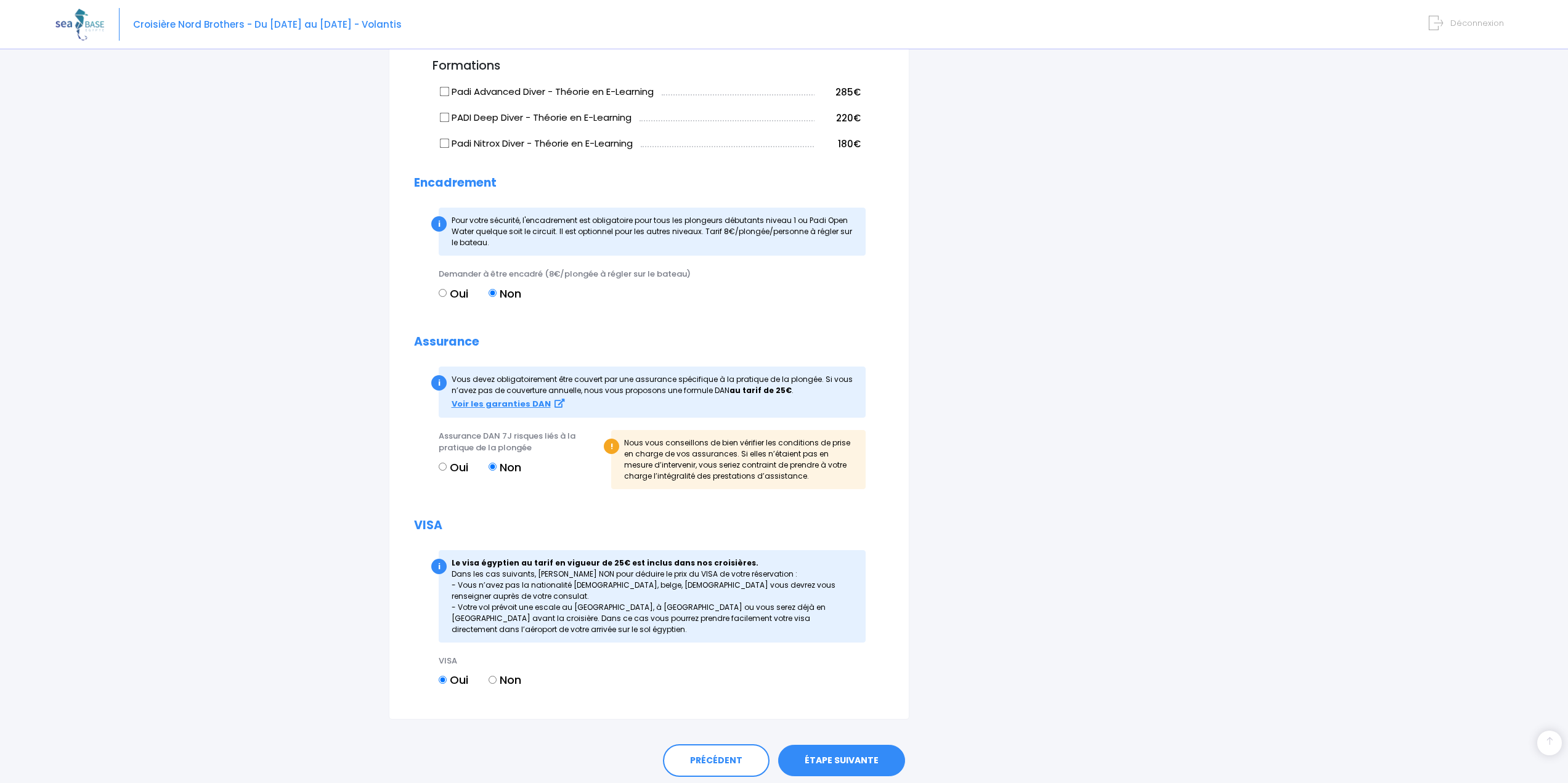
scroll to position [1167, 0]
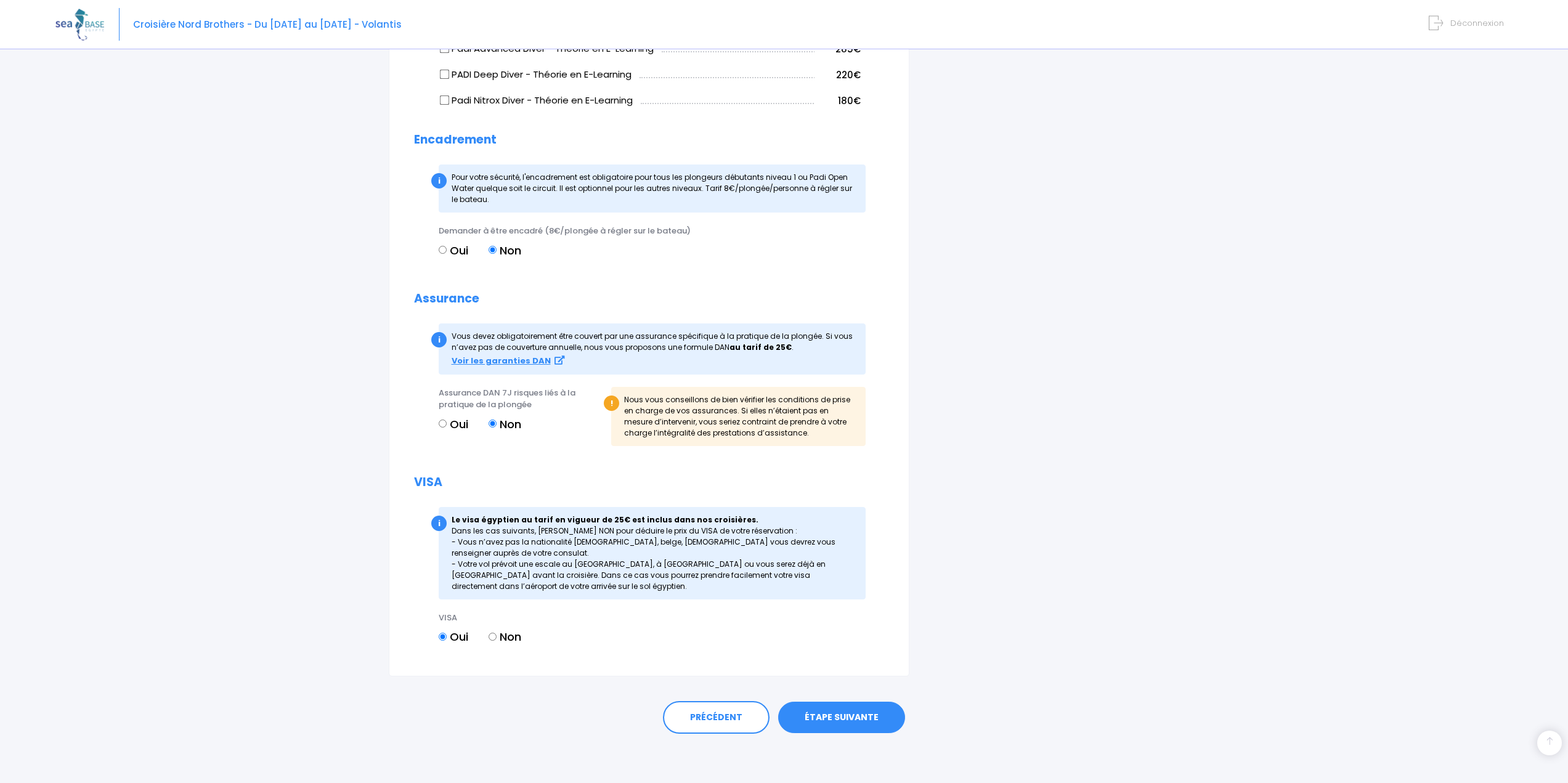
click at [831, 713] on link "ÉTAPE SUIVANTE" at bounding box center [842, 718] width 127 height 32
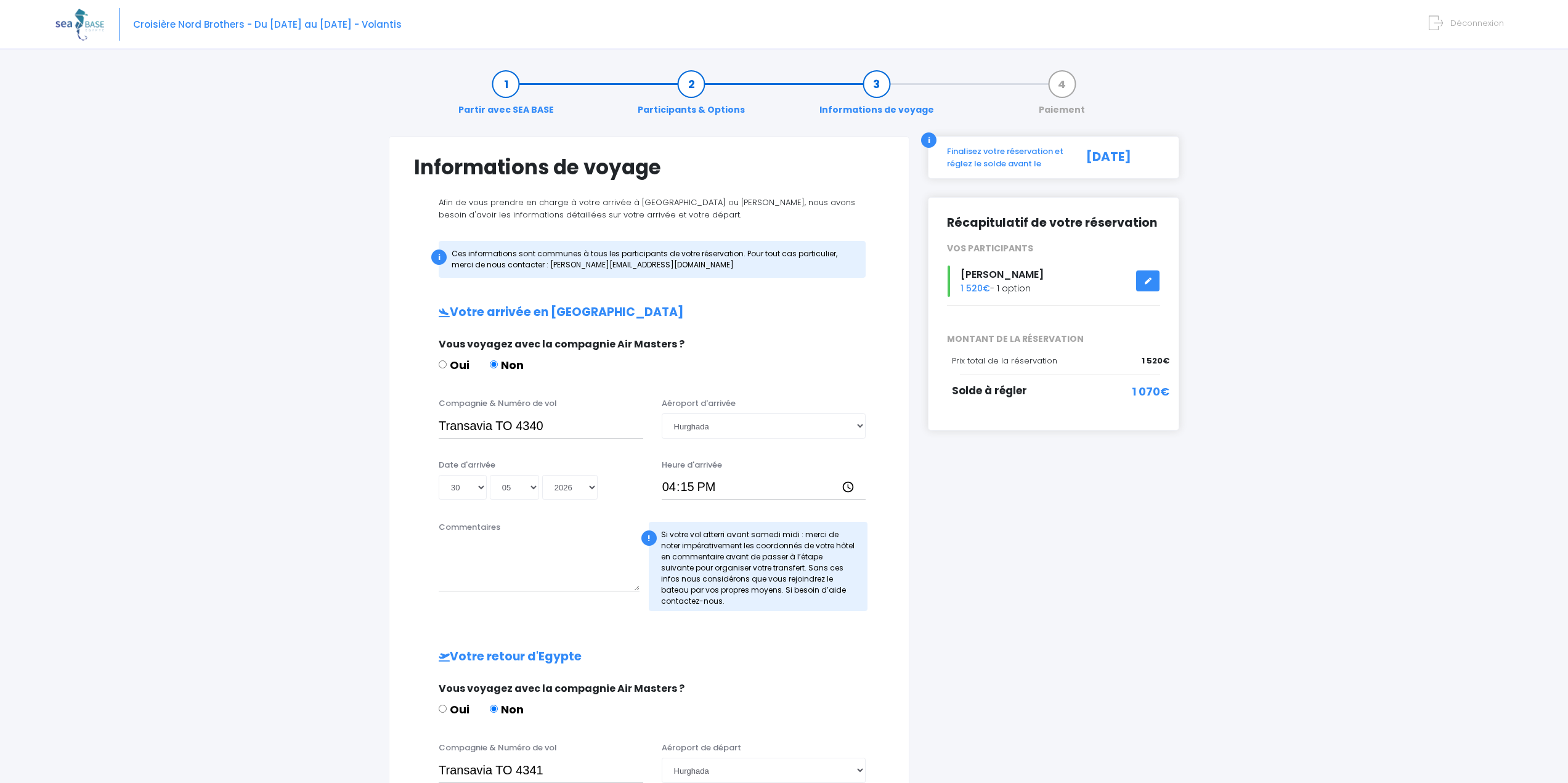
click at [1468, 26] on span "Déconnexion" at bounding box center [1477, 23] width 54 height 12
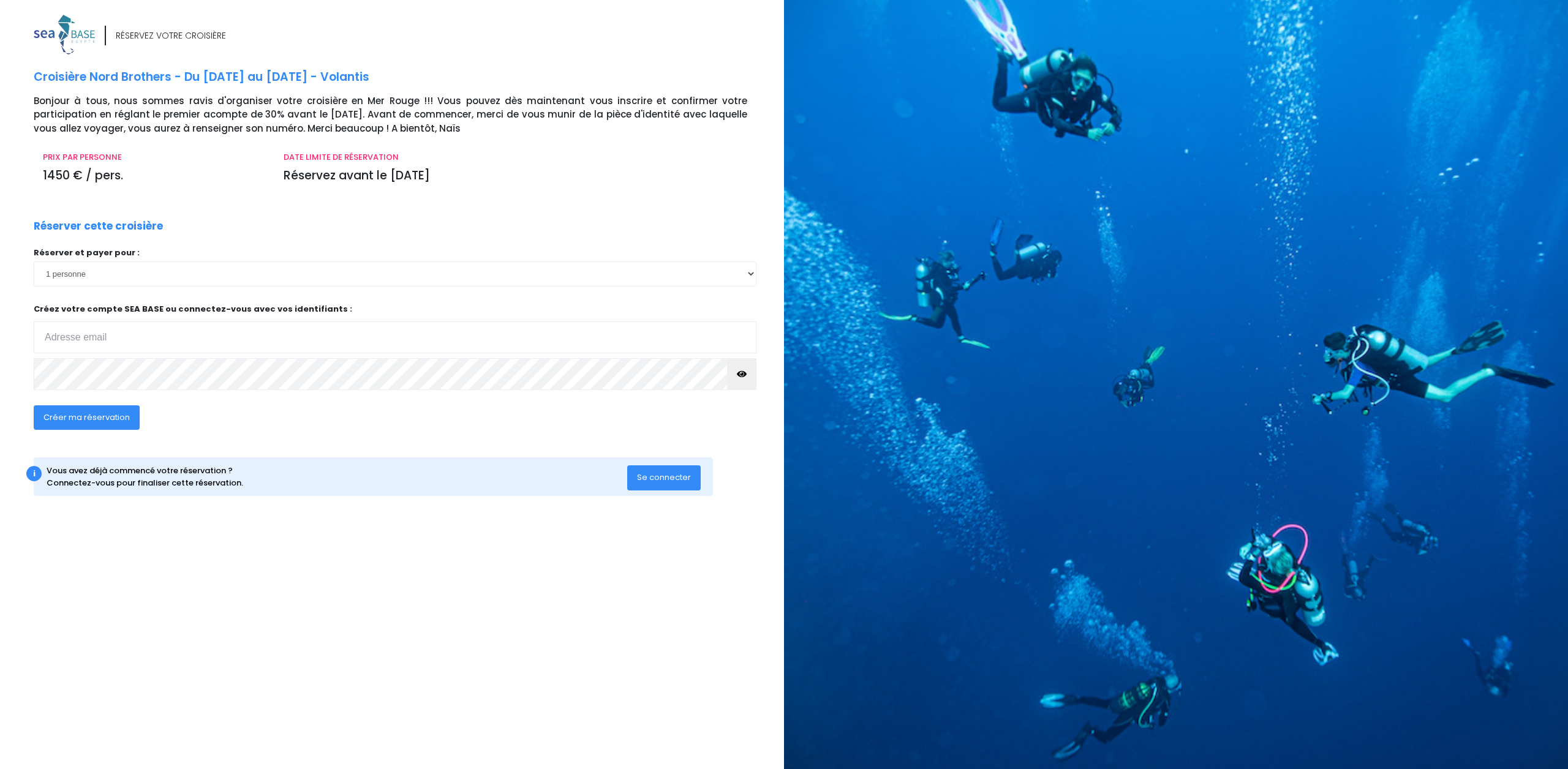
click at [136, 336] on input "email" at bounding box center [395, 337] width 723 height 32
type input "[EMAIL_ADDRESS][DOMAIN_NAME]"
click input "submit" at bounding box center [0, 0] width 0 height 0
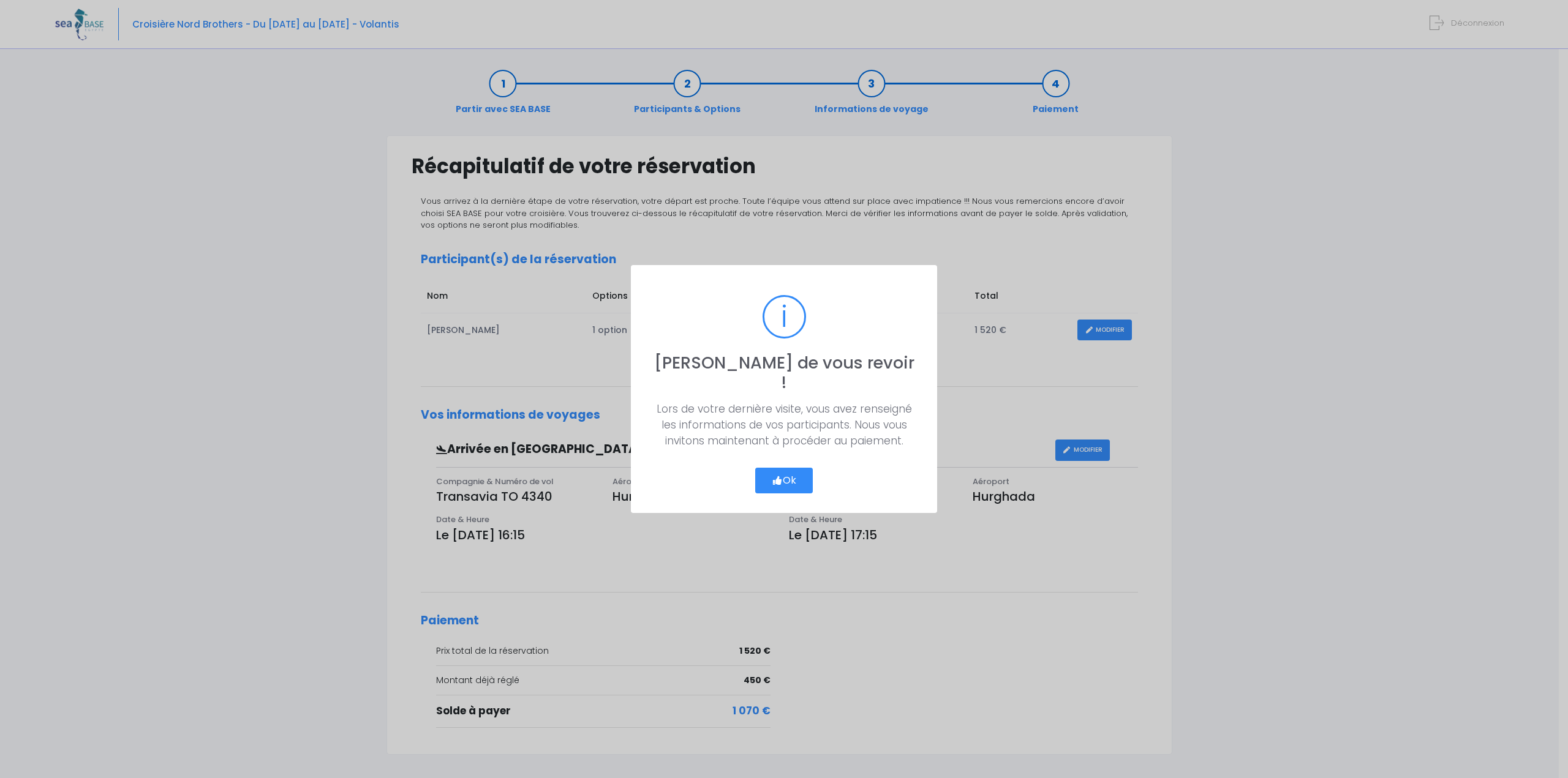
click at [791, 467] on button "Ok" at bounding box center [784, 480] width 58 height 26
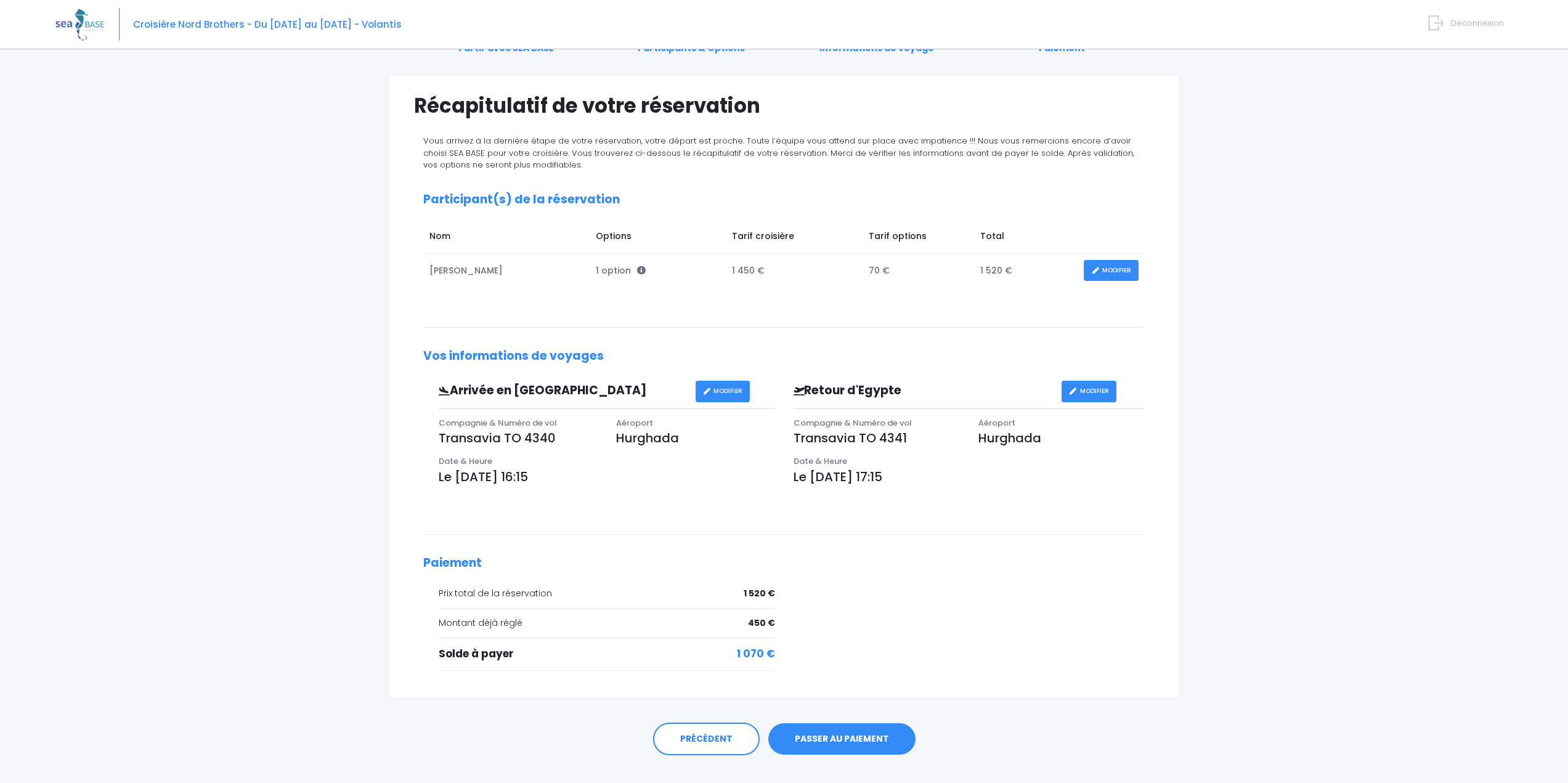
scroll to position [83, 0]
